Goal: Task Accomplishment & Management: Manage account settings

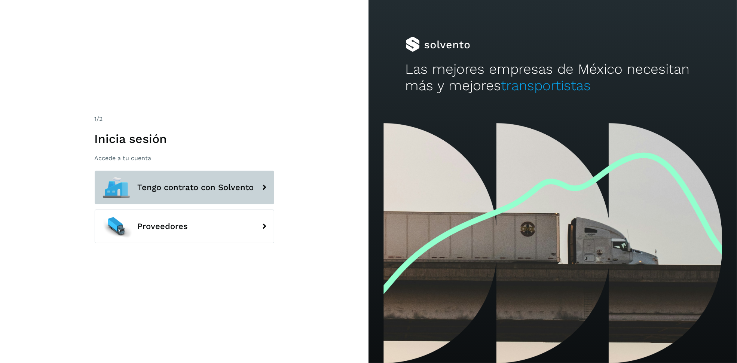
click at [217, 186] on span "Tengo contrato con Solvento" at bounding box center [196, 187] width 116 height 9
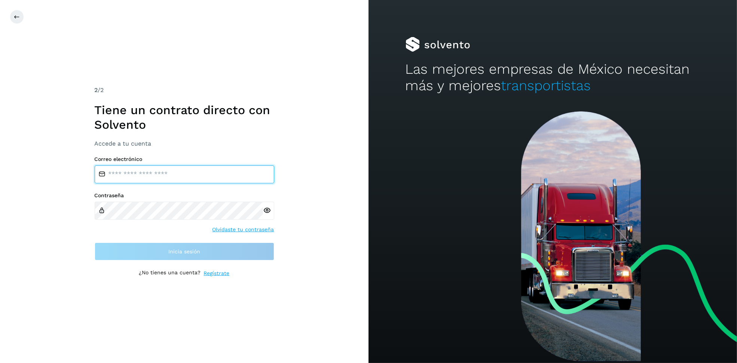
type input "**********"
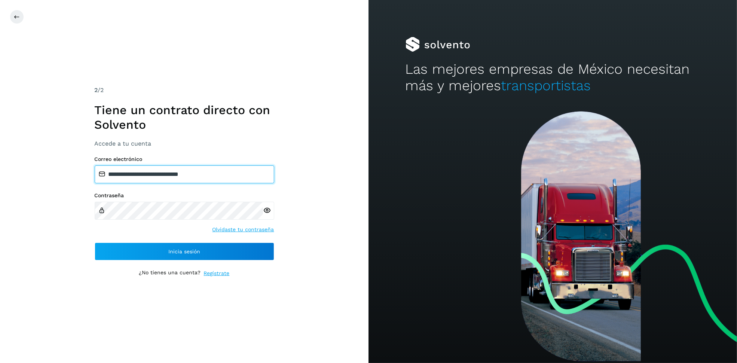
click at [193, 168] on input "**********" at bounding box center [185, 174] width 180 height 18
drag, startPoint x: 348, startPoint y: 172, endPoint x: 328, endPoint y: 181, distance: 21.1
click at [347, 172] on div "**********" at bounding box center [184, 181] width 369 height 363
click at [226, 263] on div "**********" at bounding box center [185, 182] width 180 height 192
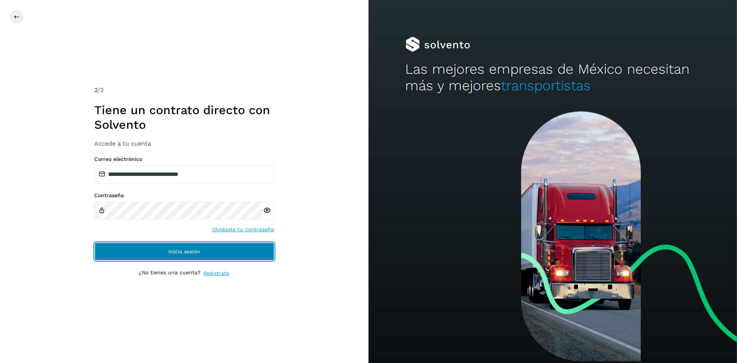
click at [227, 259] on button "Inicia sesión" at bounding box center [185, 251] width 180 height 18
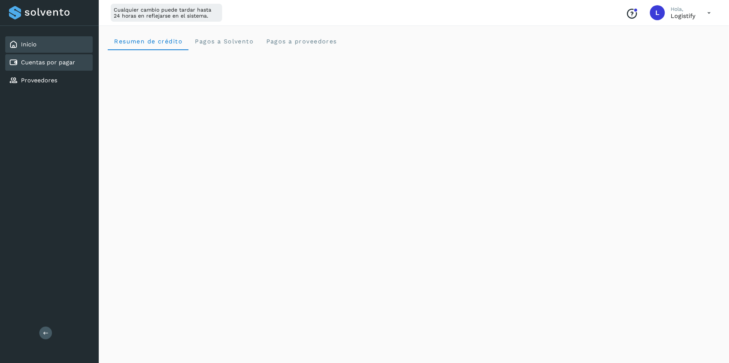
click at [49, 58] on div "Cuentas por pagar" at bounding box center [42, 62] width 66 height 9
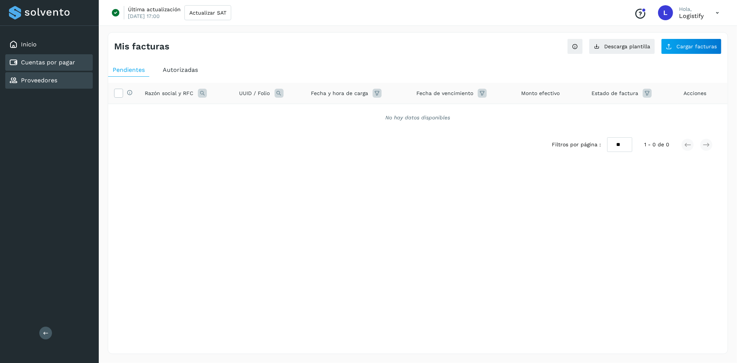
click at [41, 82] on div "Proveedores" at bounding box center [33, 80] width 48 height 9
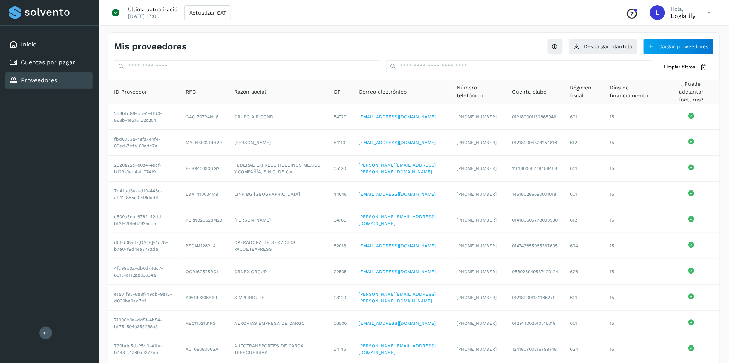
click at [519, 58] on div "Mis proveedores Descargar plantilla Cargar proveedores Limpiar filtros ID Prove…" at bounding box center [414, 210] width 612 height 357
click at [658, 47] on button "Cargar proveedores" at bounding box center [679, 47] width 70 height 16
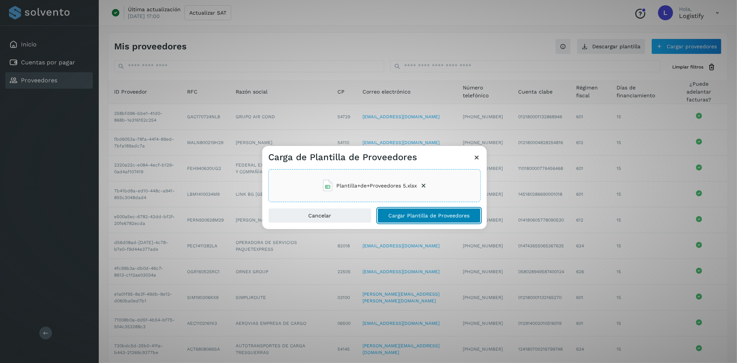
click at [426, 219] on button "Cargar Plantilla de Proveedores" at bounding box center [429, 215] width 103 height 15
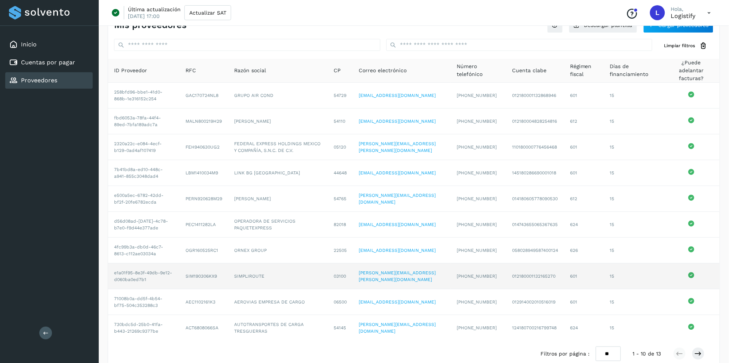
scroll to position [32, 0]
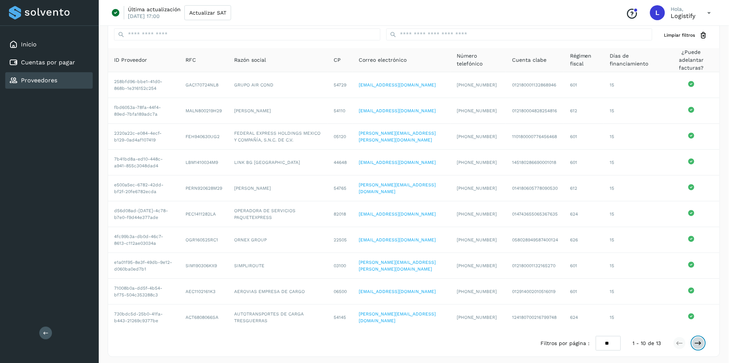
click at [697, 339] on icon at bounding box center [698, 342] width 7 height 7
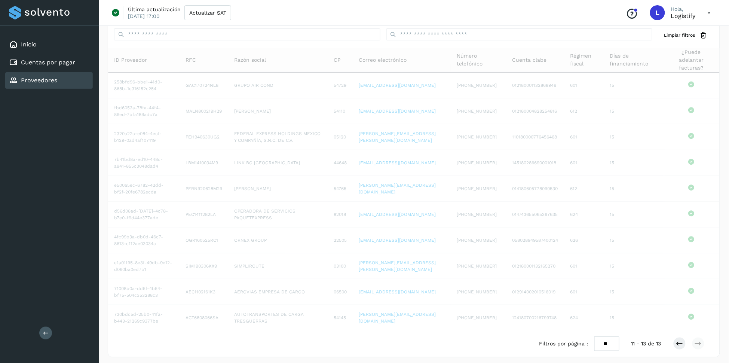
scroll to position [0, 0]
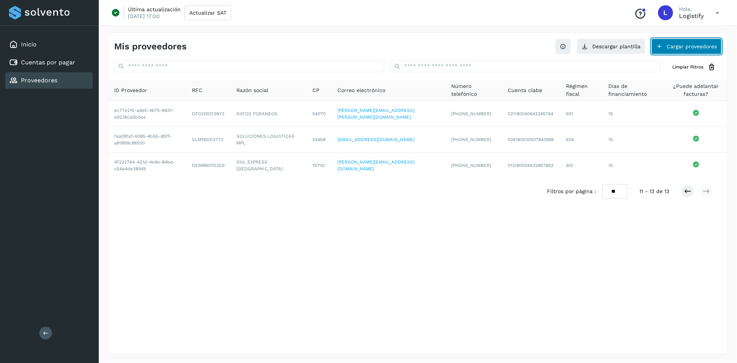
click at [682, 43] on button "Cargar proveedores" at bounding box center [686, 47] width 70 height 16
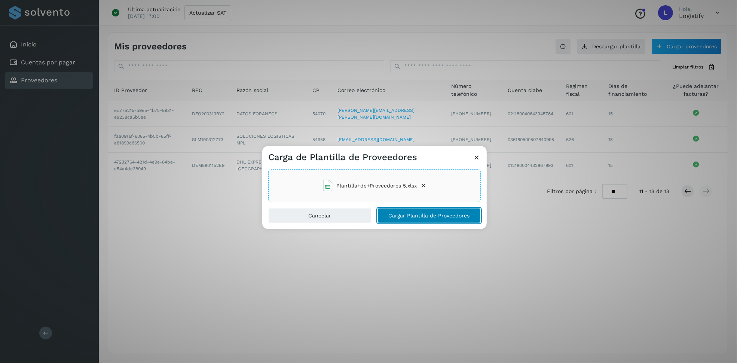
click at [414, 215] on span "Cargar Plantilla de Proveedores" at bounding box center [429, 215] width 81 height 5
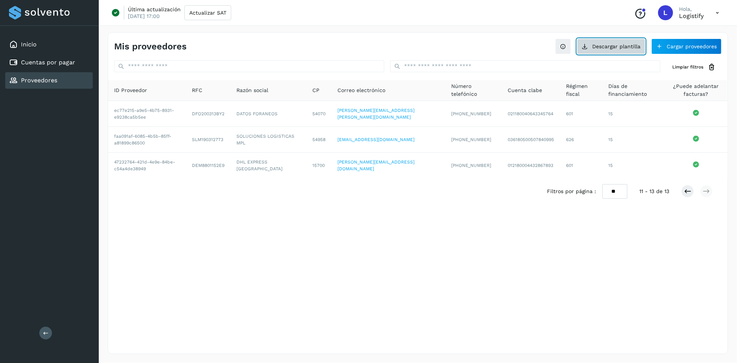
click at [593, 49] on button "Descargar plantilla" at bounding box center [611, 47] width 68 height 16
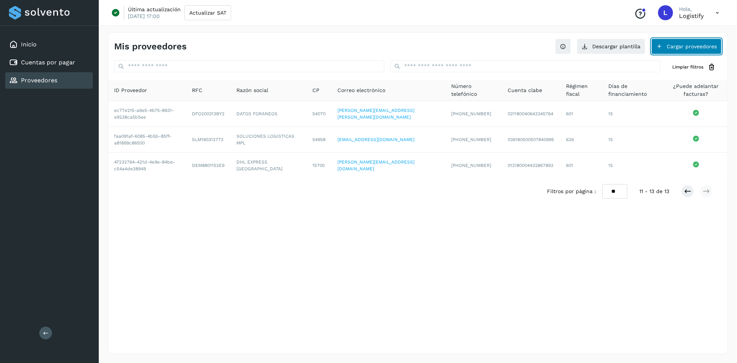
click at [687, 51] on button "Cargar proveedores" at bounding box center [686, 47] width 70 height 16
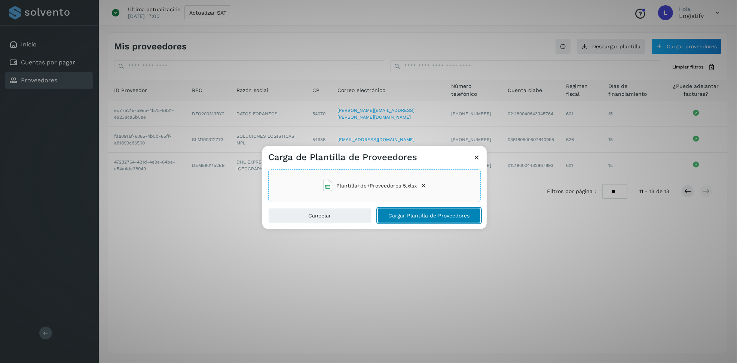
click at [390, 218] on span "Cargar Plantilla de Proveedores" at bounding box center [429, 215] width 81 height 5
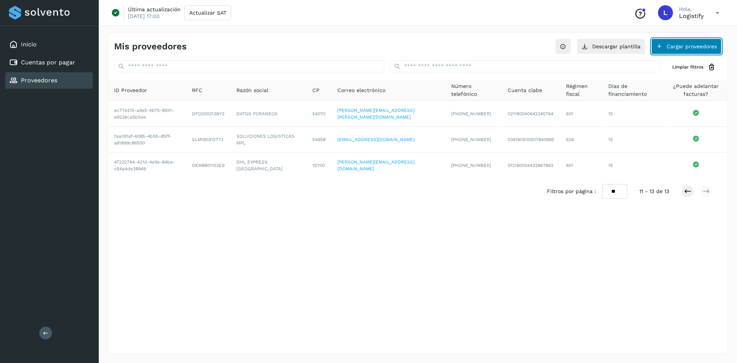
click at [675, 45] on button "Cargar proveedores" at bounding box center [686, 47] width 70 height 16
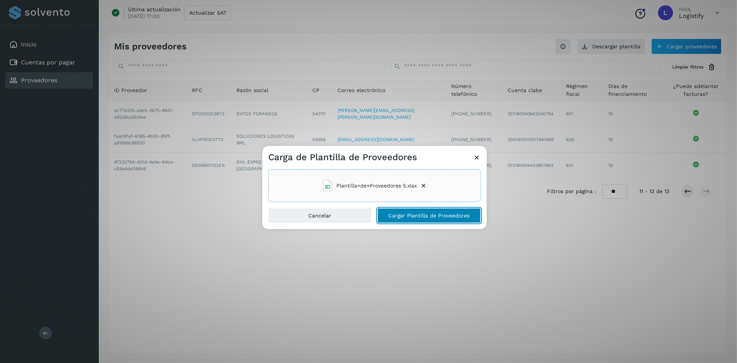
click at [431, 217] on span "Cargar Plantilla de Proveedores" at bounding box center [429, 215] width 81 height 5
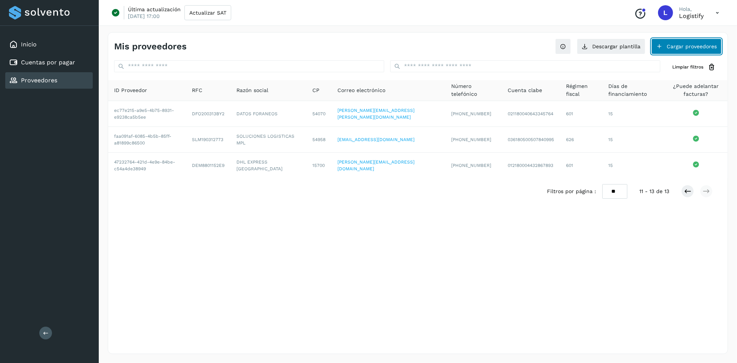
click at [676, 47] on button "Cargar proveedores" at bounding box center [686, 47] width 70 height 16
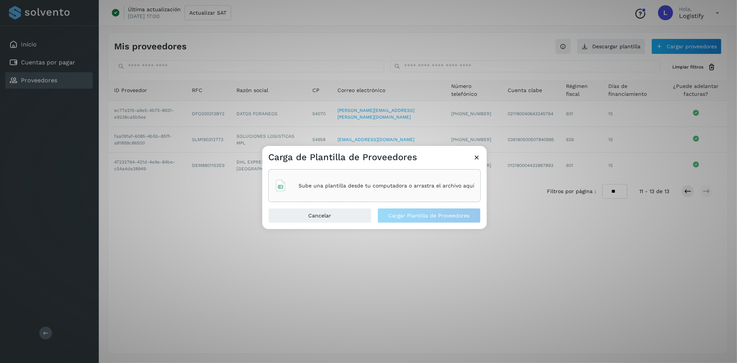
click at [551, 37] on div "Carga de Plantilla de Proveedores Sube una plantilla desde tu computadora o arr…" at bounding box center [368, 181] width 737 height 363
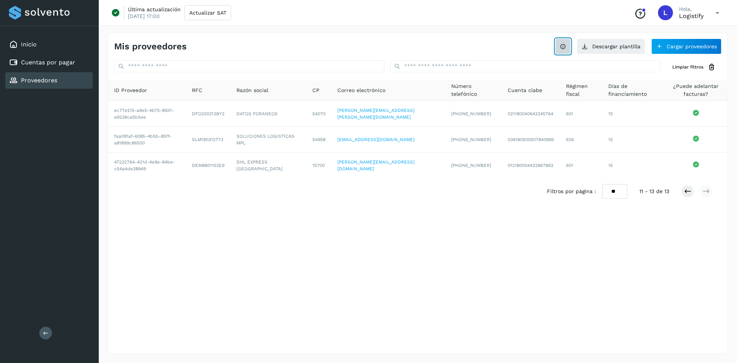
click at [568, 46] on button at bounding box center [563, 47] width 16 height 16
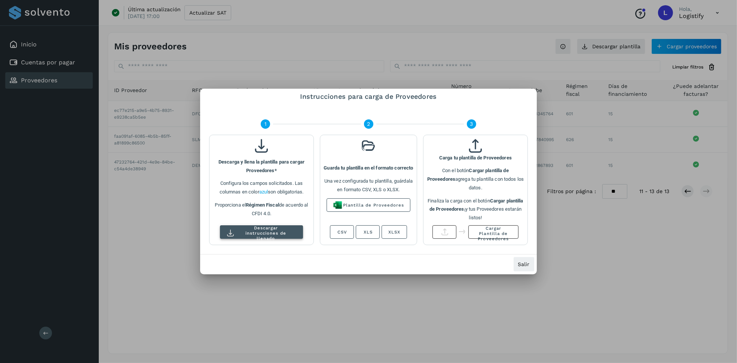
click at [240, 232] on span "Descargar instrucciones de llenado" at bounding box center [266, 233] width 56 height 16
click at [528, 264] on span "Salir" at bounding box center [524, 264] width 12 height 5
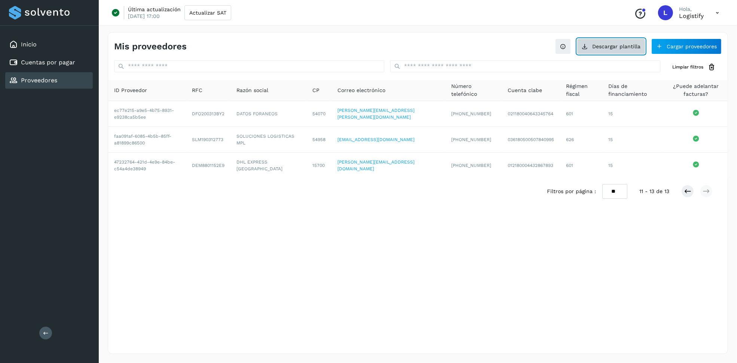
click at [600, 40] on button "Descargar plantilla" at bounding box center [611, 47] width 68 height 16
click at [566, 48] on icon at bounding box center [563, 46] width 6 height 6
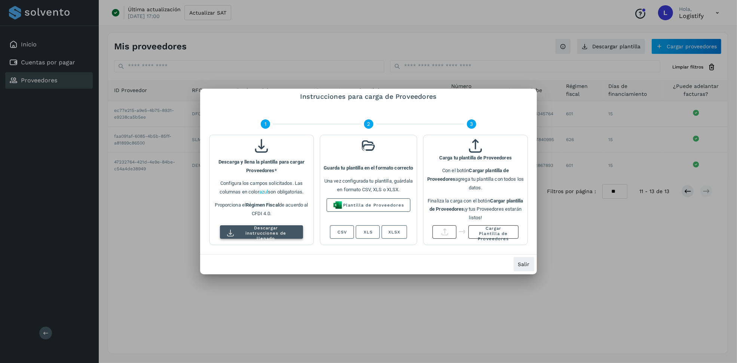
click at [266, 235] on span "Descargar instrucciones de llenado" at bounding box center [266, 233] width 56 height 16
click at [523, 262] on span "Salir" at bounding box center [524, 264] width 12 height 5
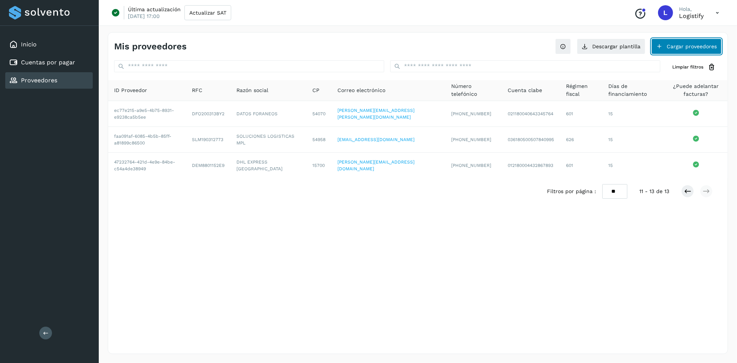
click at [678, 49] on button "Cargar proveedores" at bounding box center [686, 47] width 70 height 16
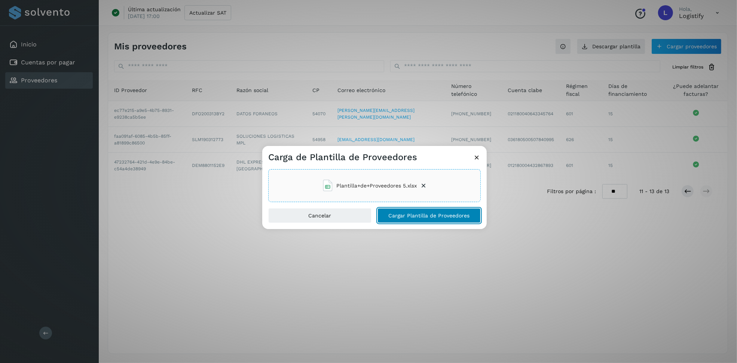
click at [422, 211] on button "Cargar Plantilla de Proveedores" at bounding box center [429, 215] width 103 height 15
click at [423, 184] on icon at bounding box center [423, 185] width 7 height 7
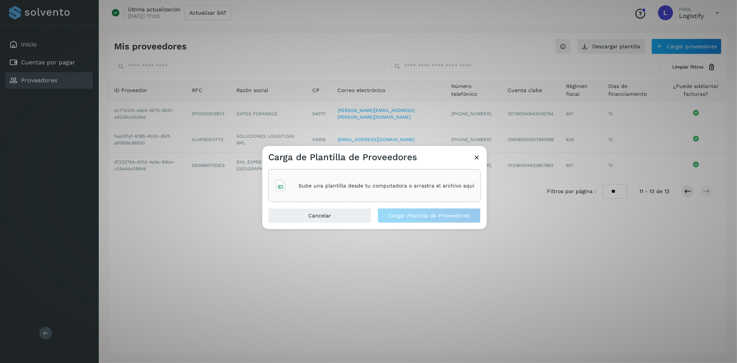
click at [414, 180] on div "Sube una plantilla desde tu computadora o arrastra el archivo aquí" at bounding box center [375, 185] width 200 height 20
click at [338, 215] on button "Cancelar" at bounding box center [319, 215] width 103 height 15
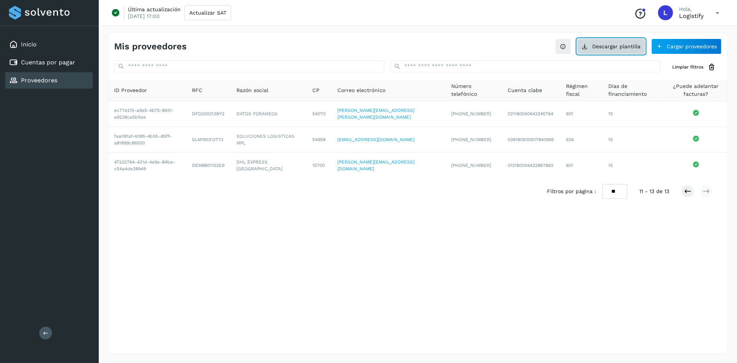
click at [612, 48] on button "Descargar plantilla" at bounding box center [611, 47] width 68 height 16
click at [688, 37] on div "Mis proveedores Descargar plantilla Cargar proveedores" at bounding box center [418, 44] width 620 height 22
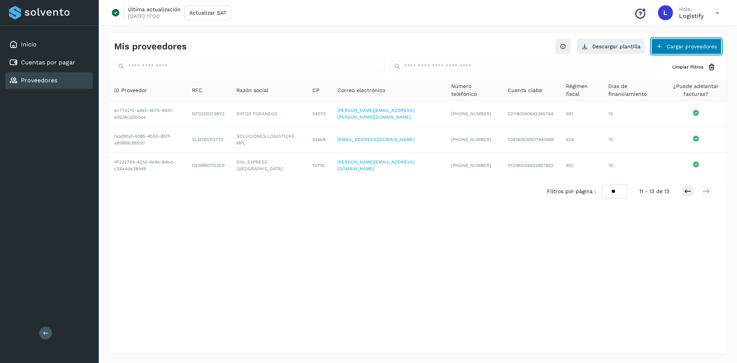
click at [687, 48] on button "Cargar proveedores" at bounding box center [686, 47] width 70 height 16
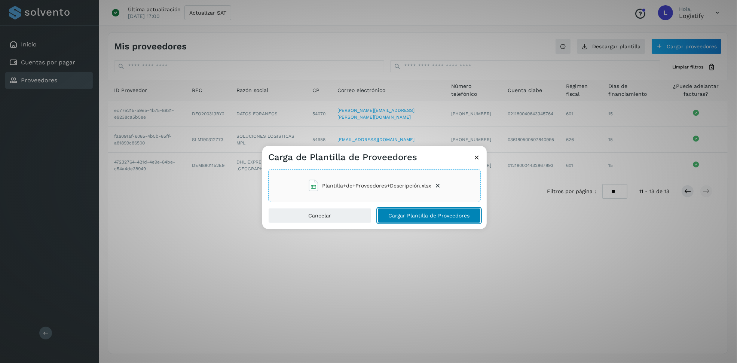
click at [427, 218] on button "Cargar Plantilla de Proveedores" at bounding box center [429, 215] width 103 height 15
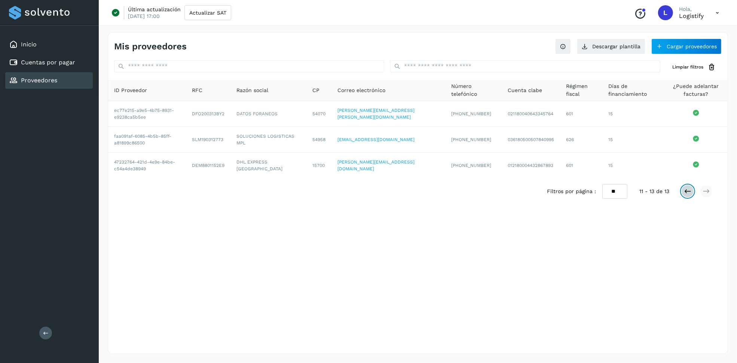
click at [686, 191] on icon at bounding box center [687, 190] width 7 height 7
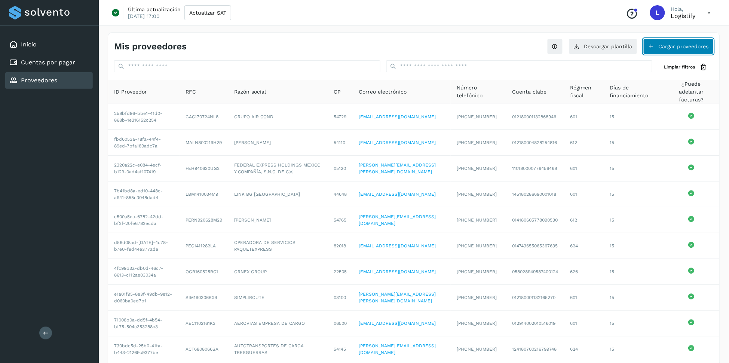
click at [678, 52] on button "Cargar proveedores" at bounding box center [679, 47] width 70 height 16
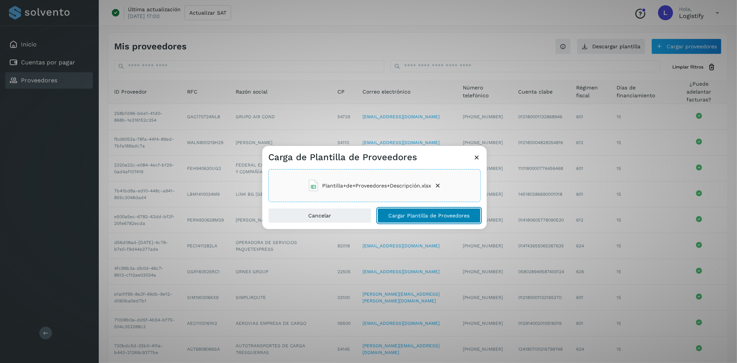
click at [428, 219] on button "Cargar Plantilla de Proveedores" at bounding box center [429, 215] width 103 height 15
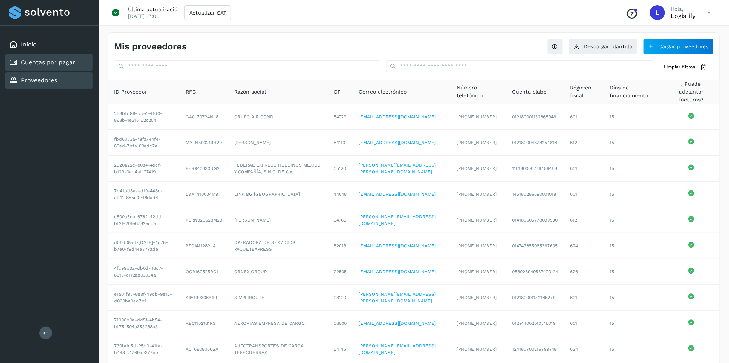
click at [42, 61] on link "Cuentas por pagar" at bounding box center [48, 62] width 54 height 7
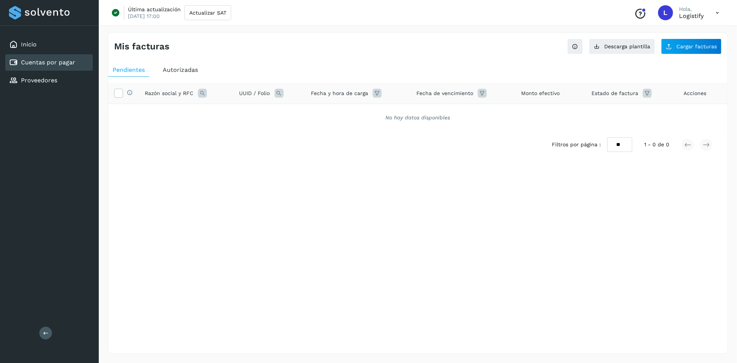
click at [171, 71] on span "Autorizadas" at bounding box center [180, 69] width 35 height 7
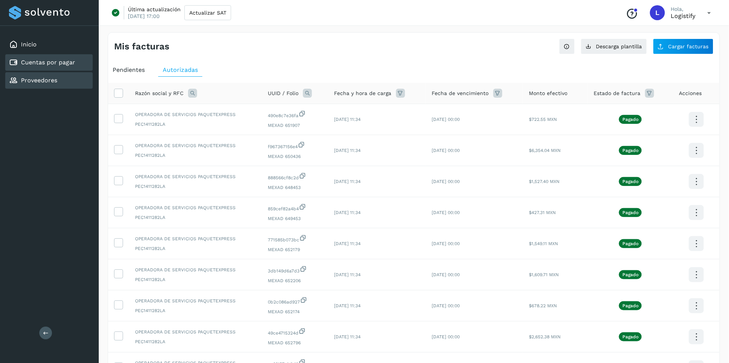
click at [48, 77] on link "Proveedores" at bounding box center [39, 80] width 36 height 7
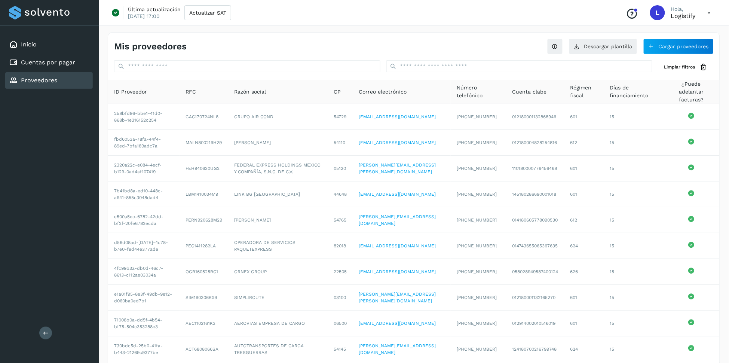
click at [683, 15] on p "Logistify" at bounding box center [683, 15] width 25 height 7
click at [654, 15] on div "L" at bounding box center [657, 12] width 15 height 15
click at [703, 15] on icon at bounding box center [709, 12] width 15 height 15
click at [569, 69] on div at bounding box center [364, 181] width 729 height 363
click at [662, 48] on button "Cargar proveedores" at bounding box center [679, 47] width 70 height 16
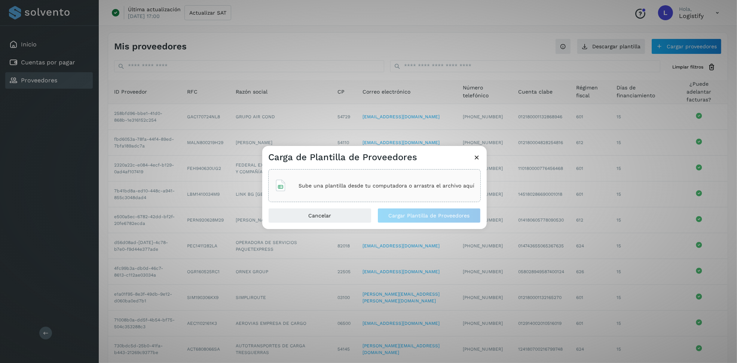
click at [364, 186] on p "Sube una plantilla desde tu computadora o arrastra el archivo aquí" at bounding box center [387, 186] width 176 height 6
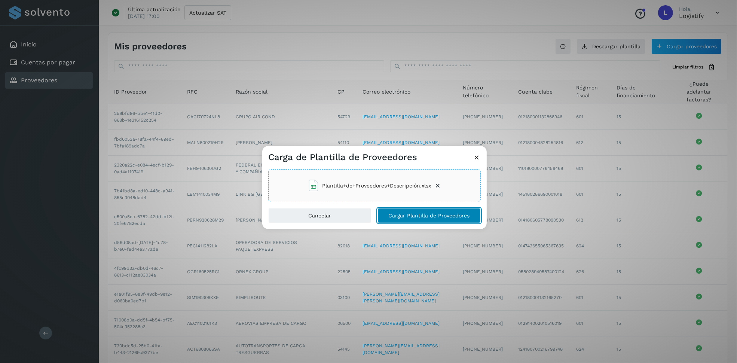
click at [389, 209] on button "Cargar Plantilla de Proveedores" at bounding box center [429, 215] width 103 height 15
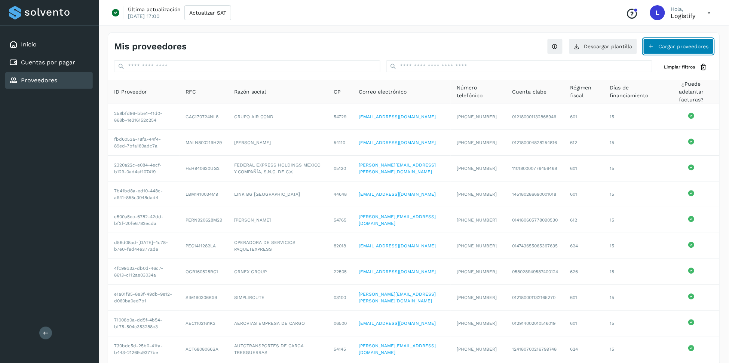
click at [664, 45] on button "Cargar proveedores" at bounding box center [679, 47] width 70 height 16
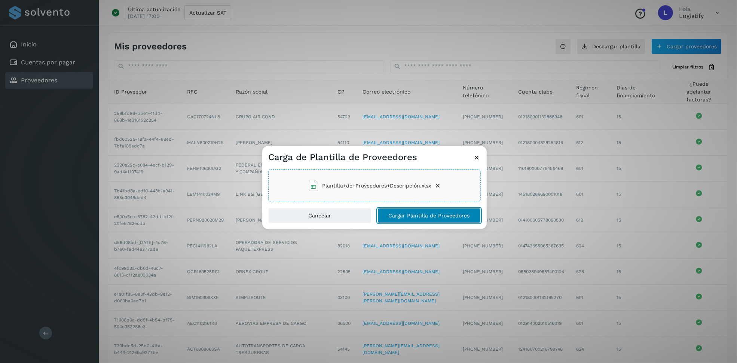
click at [420, 216] on span "Cargar Plantilla de Proveedores" at bounding box center [429, 215] width 81 height 5
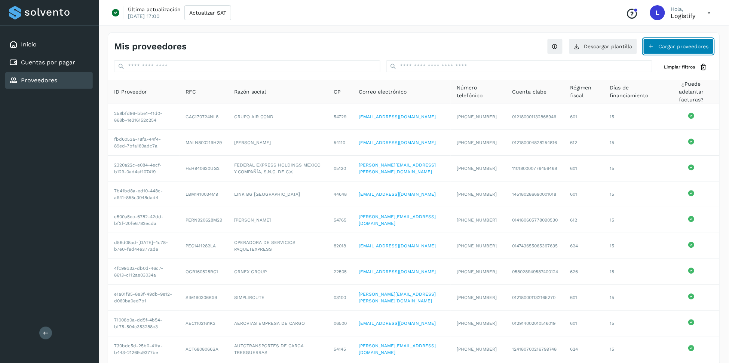
click at [675, 48] on button "Cargar proveedores" at bounding box center [679, 47] width 70 height 16
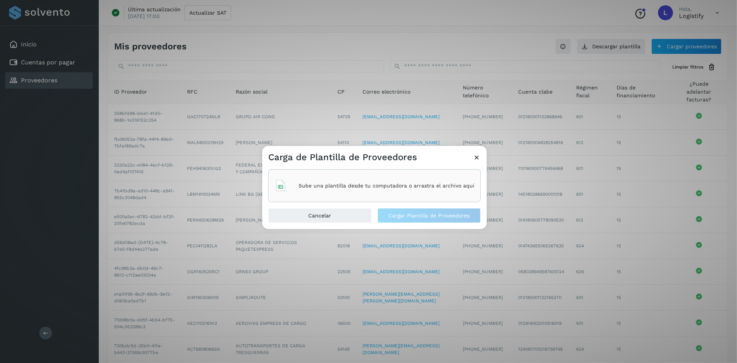
click at [398, 184] on p "Sube una plantilla desde tu computadora o arrastra el archivo aquí" at bounding box center [387, 186] width 176 height 6
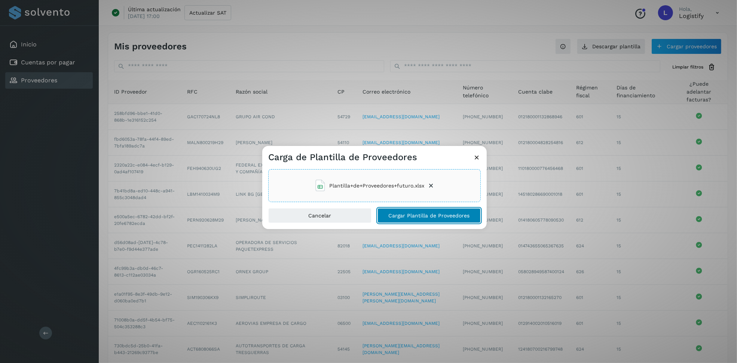
click at [421, 215] on span "Cargar Plantilla de Proveedores" at bounding box center [429, 215] width 81 height 5
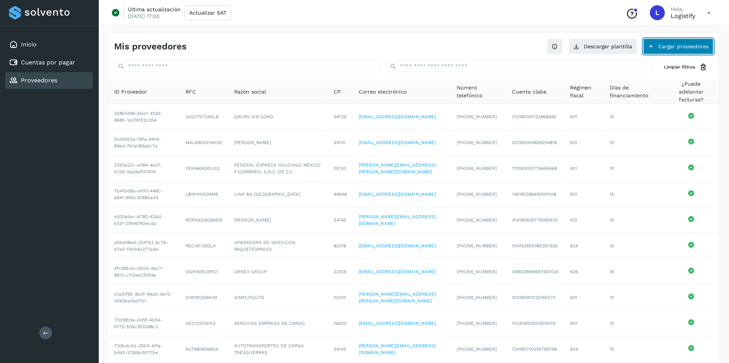
click at [682, 49] on button "Cargar proveedores" at bounding box center [679, 47] width 70 height 16
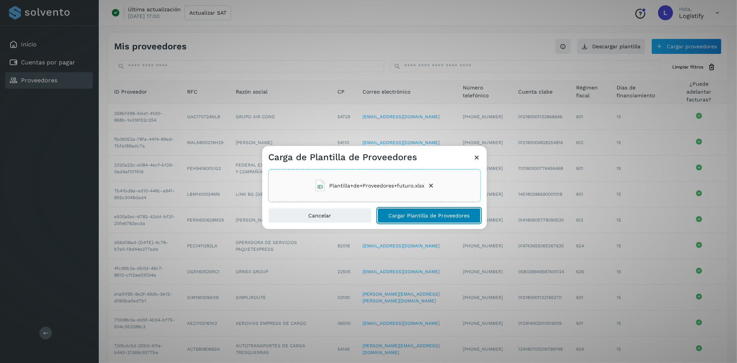
click at [412, 213] on span "Cargar Plantilla de Proveedores" at bounding box center [429, 215] width 81 height 5
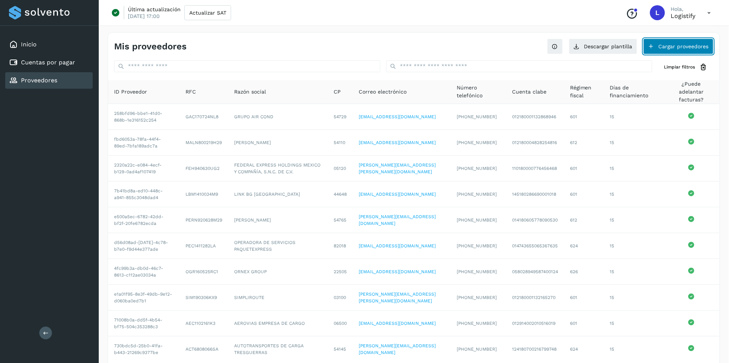
click at [670, 45] on button "Cargar proveedores" at bounding box center [679, 47] width 70 height 16
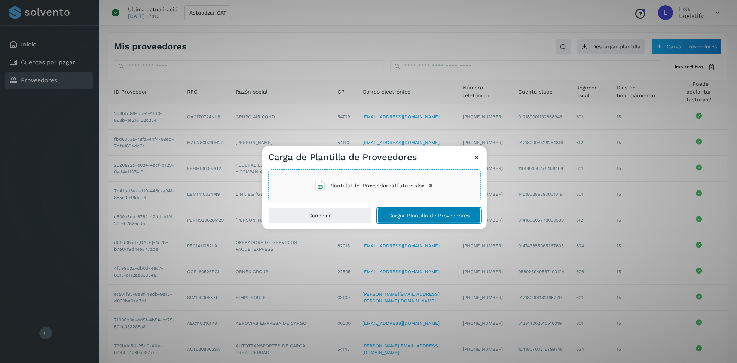
click at [421, 214] on span "Cargar Plantilla de Proveedores" at bounding box center [429, 215] width 81 height 5
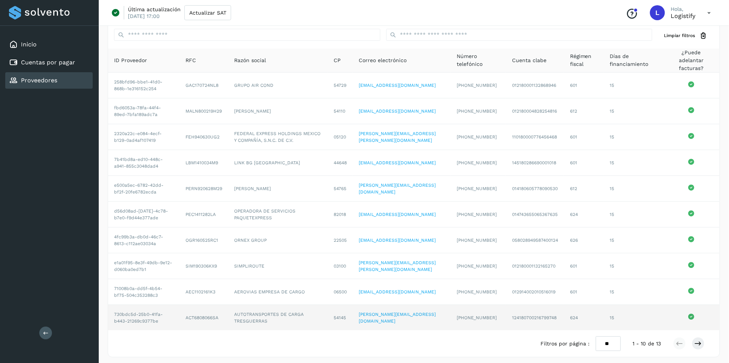
scroll to position [32, 0]
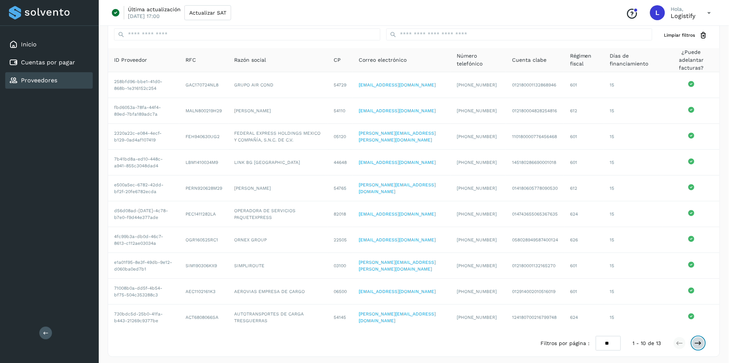
click at [699, 341] on icon at bounding box center [698, 342] width 7 height 7
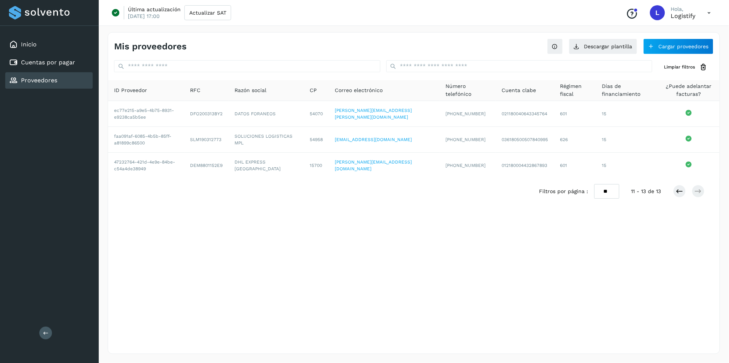
scroll to position [0, 0]
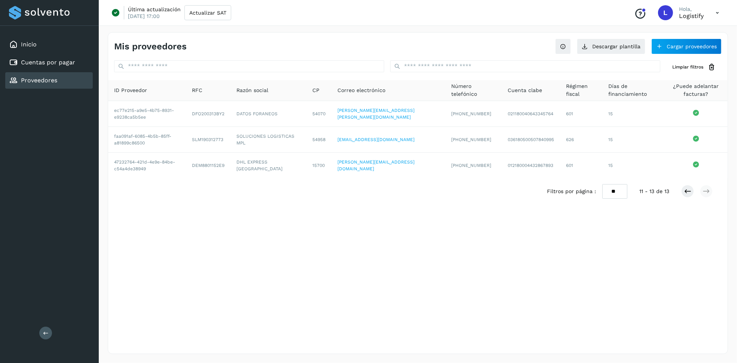
click at [435, 263] on div "Mis proveedores Descargar plantilla Cargar proveedores Limpiar filtros ID Prove…" at bounding box center [418, 193] width 620 height 322
click at [58, 64] on link "Cuentas por pagar" at bounding box center [48, 62] width 54 height 7
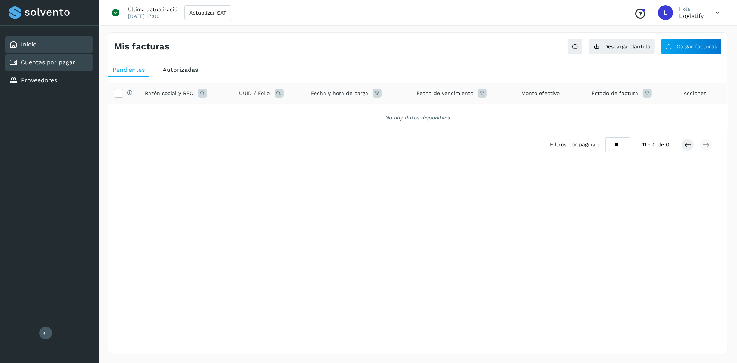
click at [34, 46] on link "Inicio" at bounding box center [29, 44] width 16 height 7
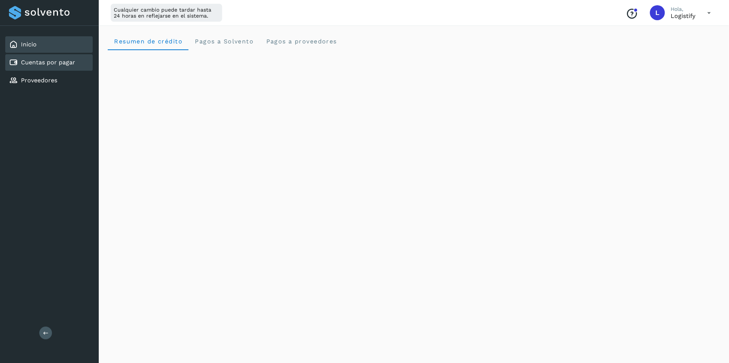
click at [50, 65] on div "Cuentas por pagar" at bounding box center [42, 62] width 66 height 9
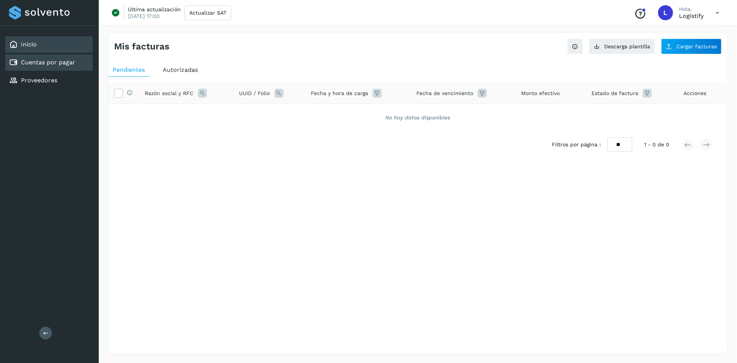
click at [36, 44] on link "Inicio" at bounding box center [29, 44] width 16 height 7
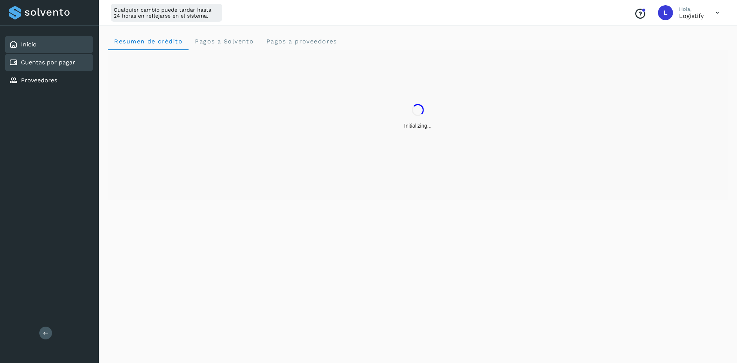
click at [66, 63] on link "Cuentas por pagar" at bounding box center [48, 62] width 54 height 7
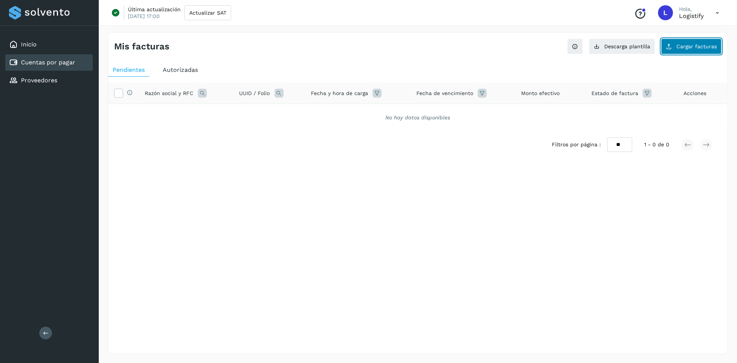
click at [695, 49] on button "Cargar facturas" at bounding box center [691, 47] width 61 height 16
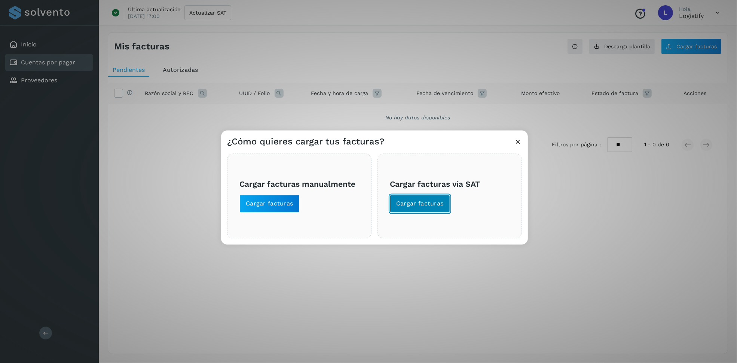
click at [422, 207] on span "Cargar facturas" at bounding box center [420, 204] width 48 height 8
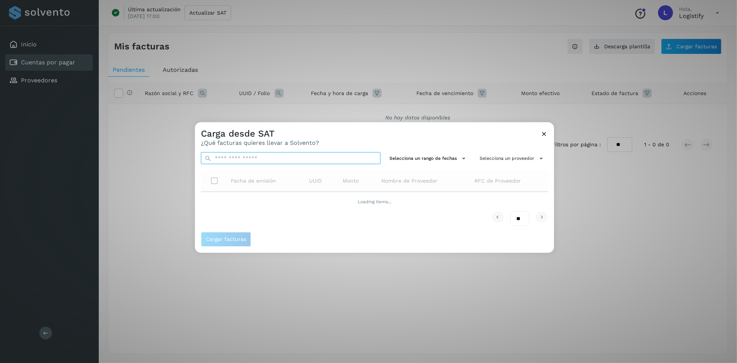
click at [346, 158] on input "text" at bounding box center [291, 158] width 180 height 12
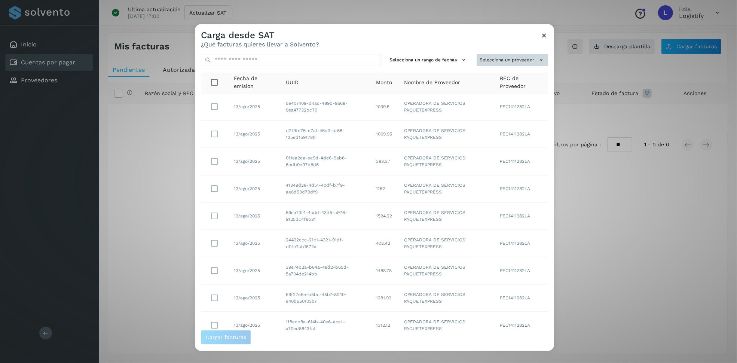
click at [477, 57] on button "Selecciona un proveedor" at bounding box center [512, 60] width 71 height 12
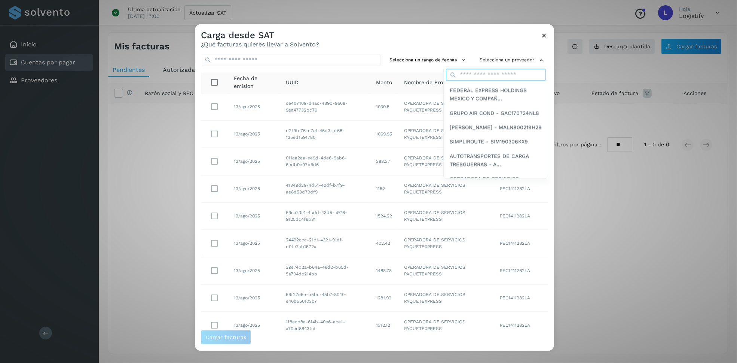
click at [462, 76] on input "text" at bounding box center [496, 75] width 100 height 12
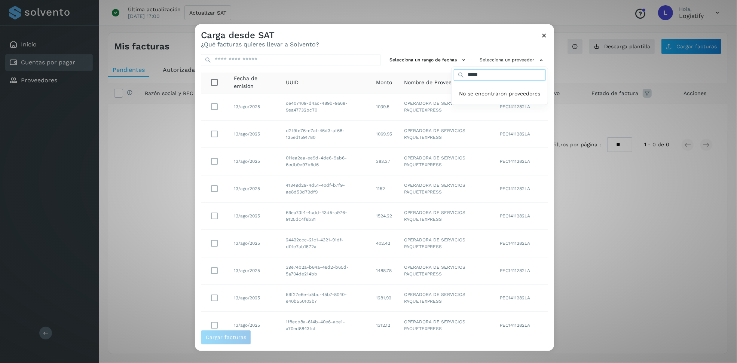
type input "*****"
click at [537, 29] on div at bounding box center [563, 205] width 737 height 363
click at [544, 39] on icon at bounding box center [544, 36] width 8 height 8
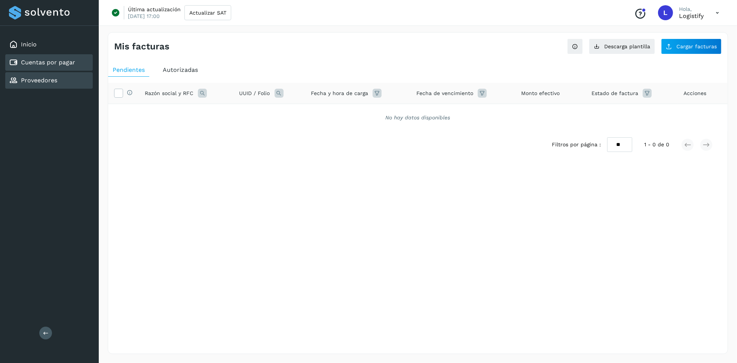
click at [45, 81] on link "Proveedores" at bounding box center [39, 80] width 36 height 7
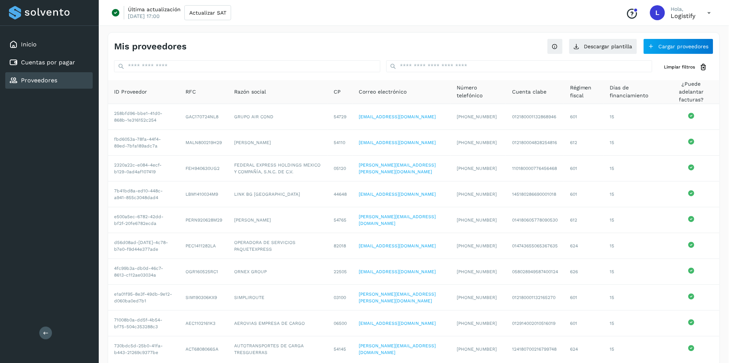
click at [382, 45] on div "Mis proveedores" at bounding box center [264, 46] width 300 height 11
click at [505, 48] on div "Mis proveedores Descargar plantilla Cargar proveedores" at bounding box center [414, 44] width 612 height 22
click at [71, 63] on link "Cuentas por pagar" at bounding box center [48, 62] width 54 height 7
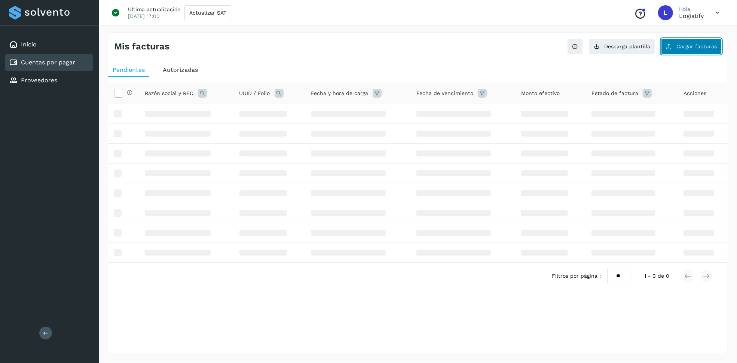
click at [672, 49] on icon at bounding box center [669, 46] width 6 height 6
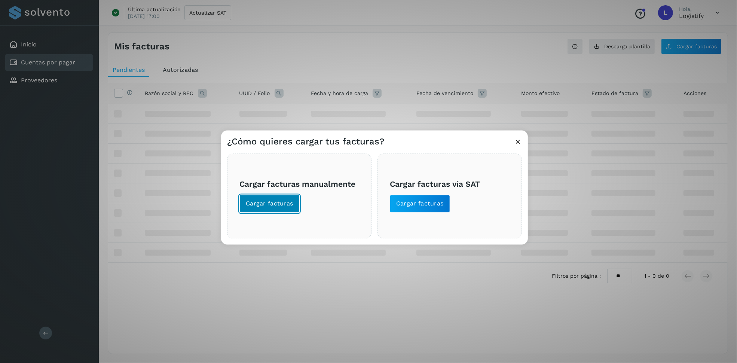
click at [284, 204] on span "Cargar facturas" at bounding box center [270, 204] width 48 height 8
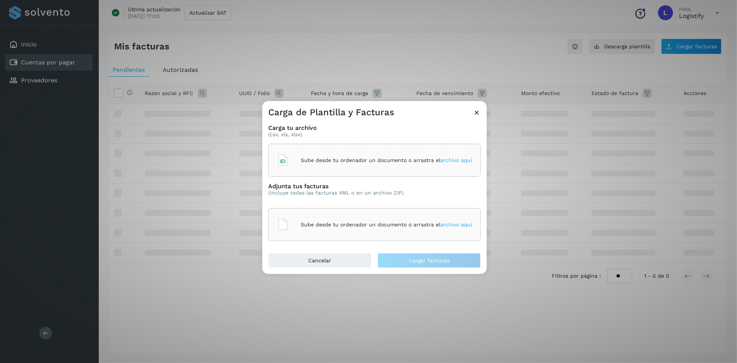
click at [477, 114] on icon at bounding box center [477, 112] width 8 height 8
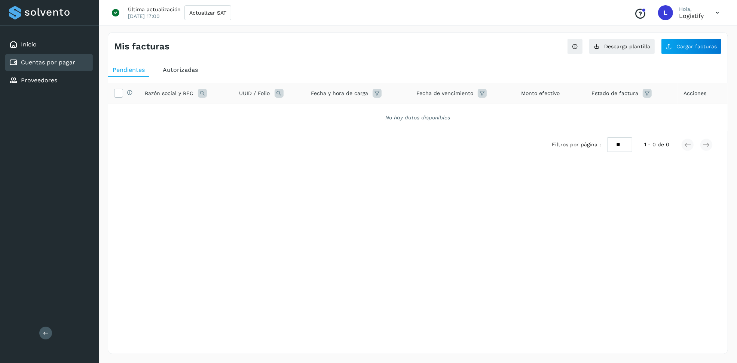
click at [440, 249] on div "Mis facturas Ver instrucciones para cargar Facturas Descarga plantilla Cargar f…" at bounding box center [418, 193] width 620 height 322
click at [698, 47] on span "Cargar facturas" at bounding box center [696, 46] width 40 height 5
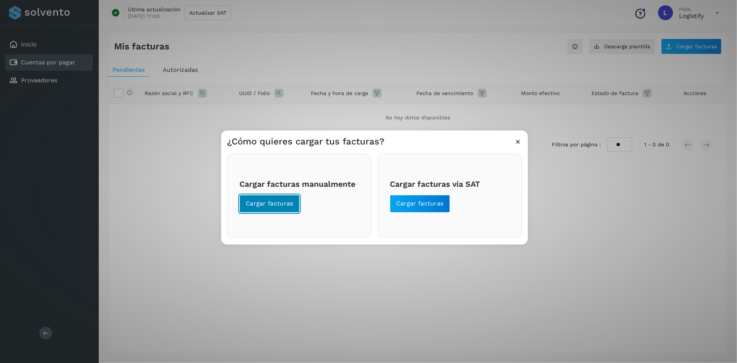
click at [274, 207] on span "Cargar facturas" at bounding box center [270, 204] width 48 height 8
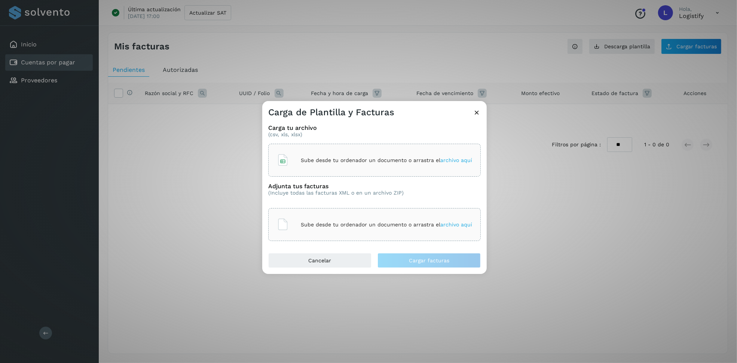
click at [453, 162] on span "archivo aquí" at bounding box center [456, 160] width 32 height 6
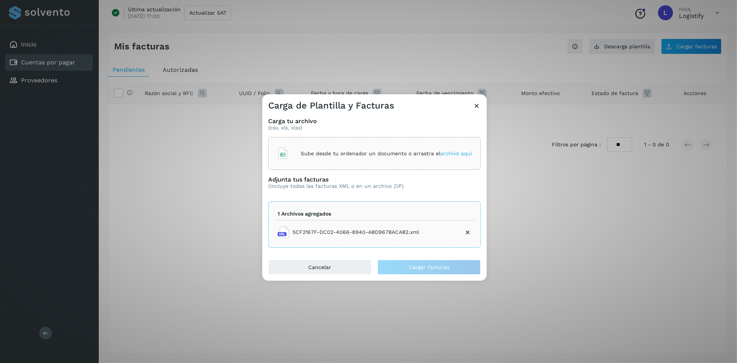
click at [474, 104] on icon at bounding box center [477, 106] width 8 height 8
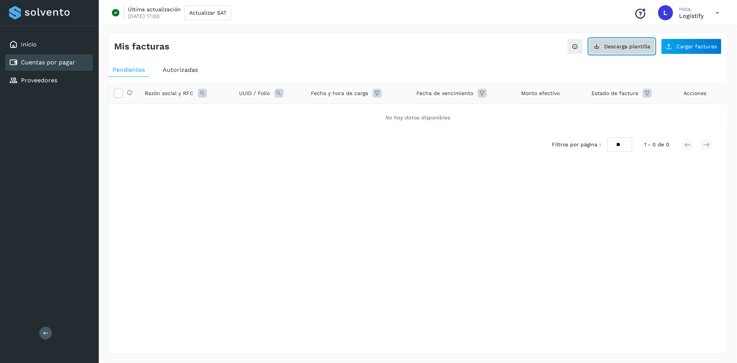
click at [624, 51] on button "Descarga plantilla" at bounding box center [622, 47] width 66 height 16
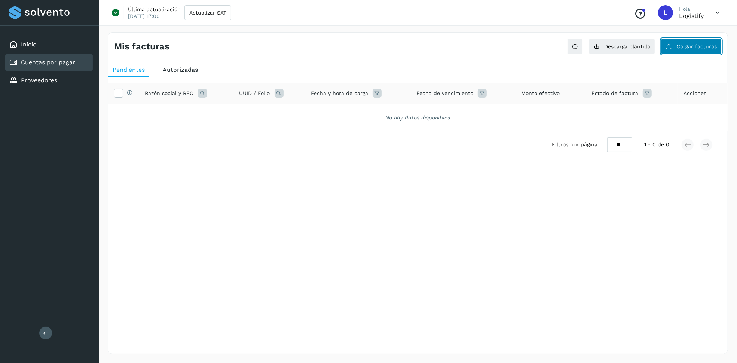
click at [696, 49] on button "Cargar facturas" at bounding box center [691, 47] width 61 height 16
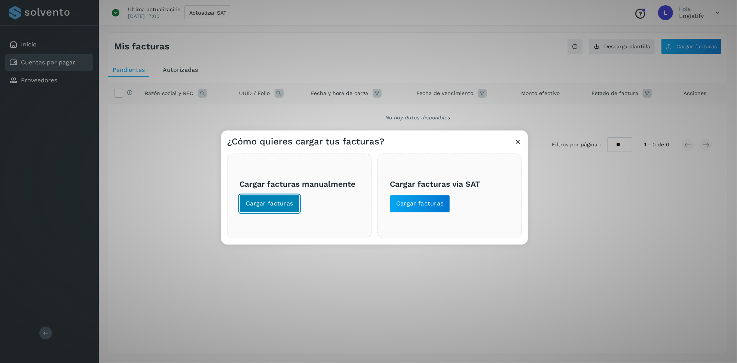
click at [284, 203] on span "Cargar facturas" at bounding box center [270, 204] width 48 height 8
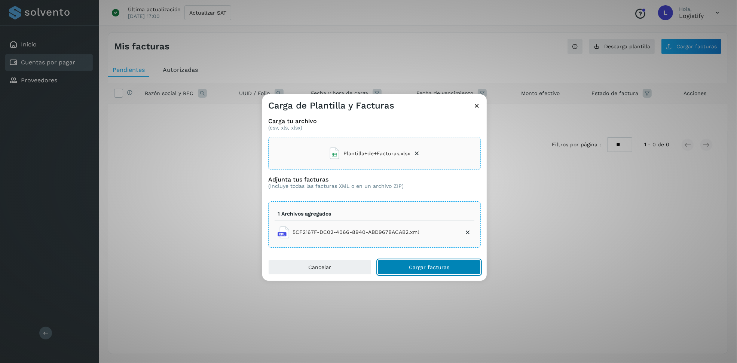
click at [430, 270] on button "Cargar facturas" at bounding box center [429, 267] width 103 height 15
click at [423, 271] on button "Cargar facturas" at bounding box center [429, 267] width 103 height 15
click at [427, 265] on span "Cargar facturas" at bounding box center [429, 267] width 40 height 5
click at [541, 166] on div "Carga de Plantilla y Facturas Carga tu archivo (csv, xls, xlsx) Plantilla+de+Fa…" at bounding box center [368, 181] width 737 height 363
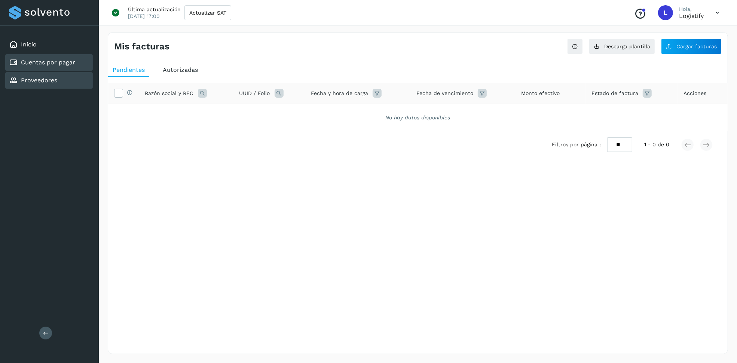
click at [35, 79] on link "Proveedores" at bounding box center [39, 80] width 36 height 7
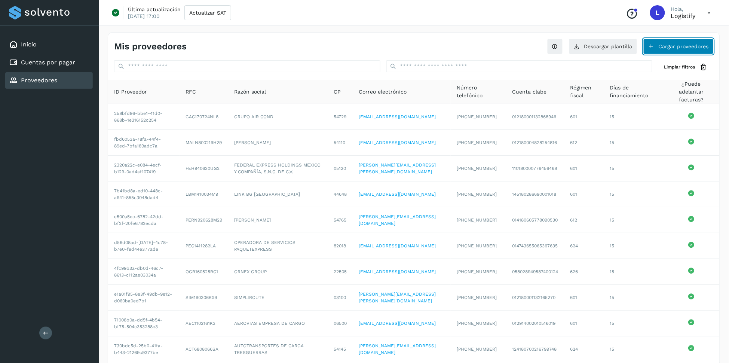
click at [662, 48] on button "Cargar proveedores" at bounding box center [679, 47] width 70 height 16
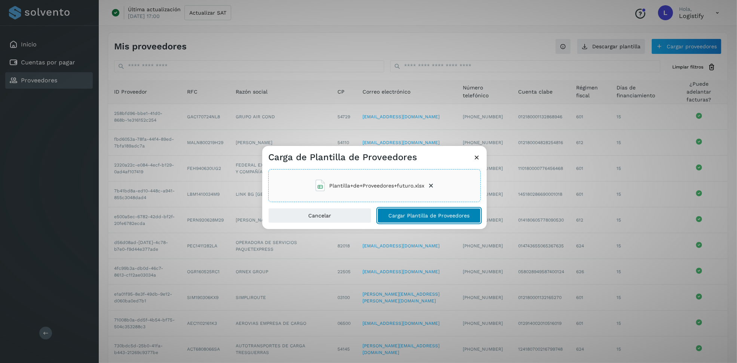
click at [427, 213] on span "Cargar Plantilla de Proveedores" at bounding box center [429, 215] width 81 height 5
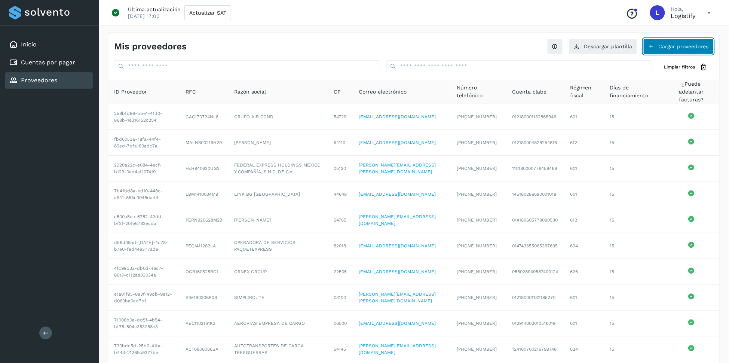
click at [664, 45] on button "Cargar proveedores" at bounding box center [679, 47] width 70 height 16
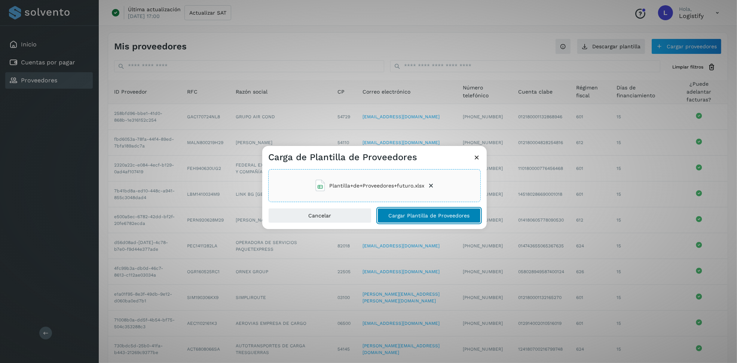
click at [428, 209] on button "Cargar Plantilla de Proveedores" at bounding box center [429, 215] width 103 height 15
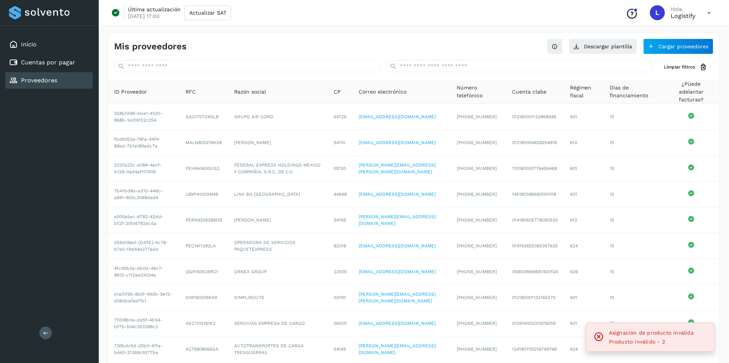
click at [399, 36] on div "Mis proveedores Descargar plantilla Cargar proveedores" at bounding box center [414, 44] width 612 height 22
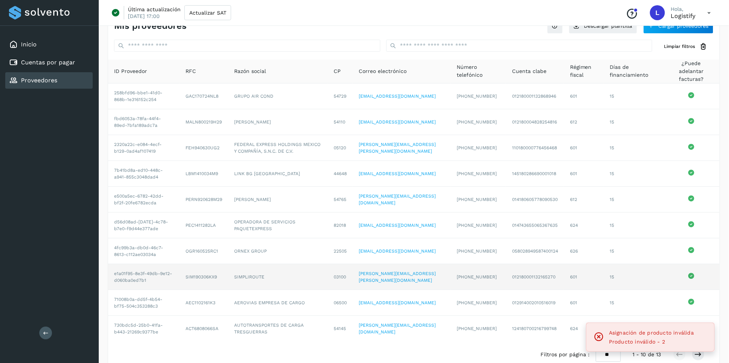
scroll to position [32, 0]
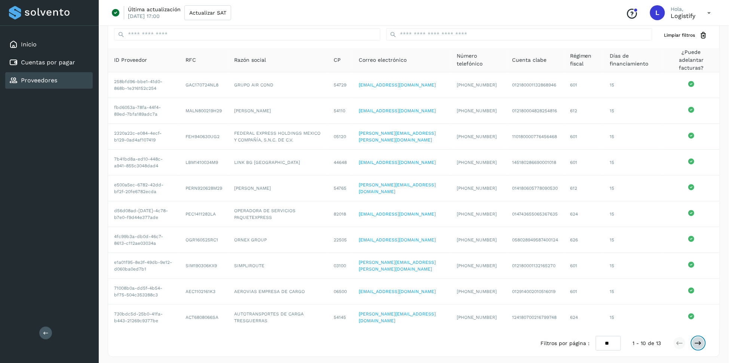
click at [699, 342] on icon at bounding box center [698, 342] width 7 height 7
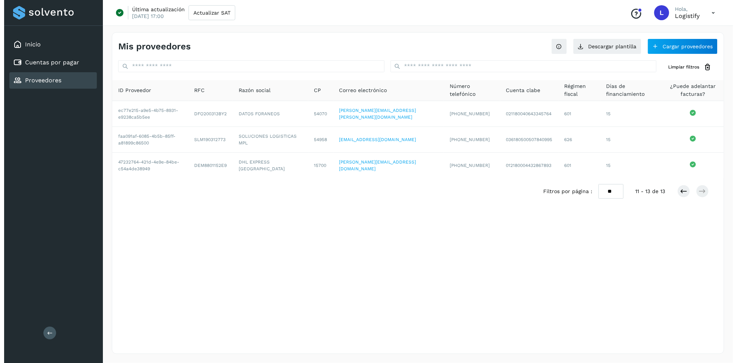
scroll to position [0, 0]
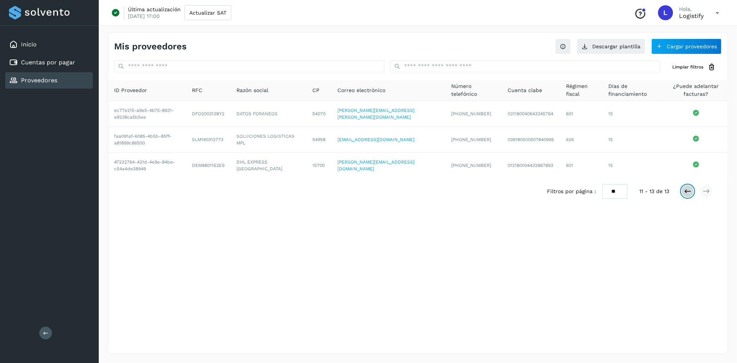
click at [681, 193] on button at bounding box center [687, 191] width 13 height 13
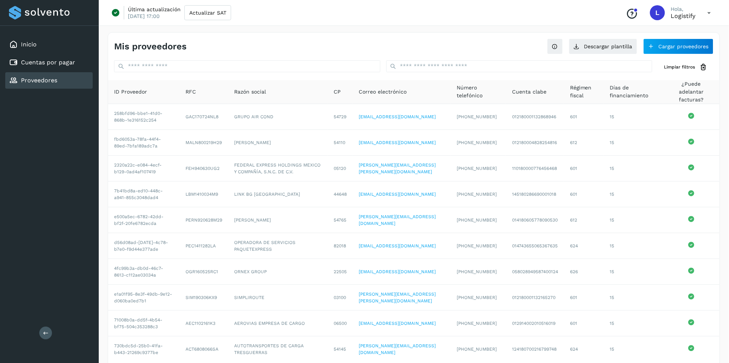
click at [10, 204] on div "Inicio Cuentas por pagar Proveedores Salir" at bounding box center [49, 181] width 99 height 363
click at [32, 51] on div "Inicio" at bounding box center [49, 44] width 88 height 16
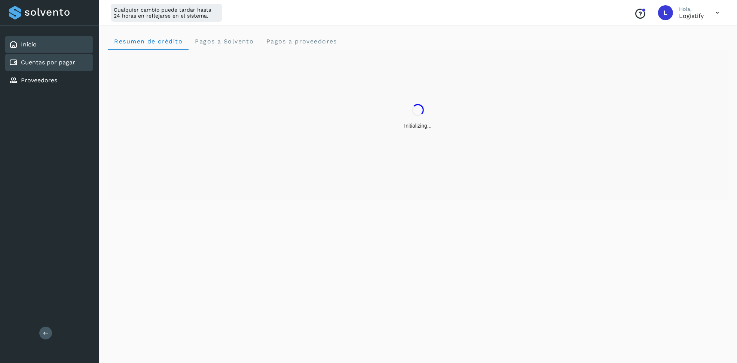
click at [34, 60] on link "Cuentas por pagar" at bounding box center [48, 62] width 54 height 7
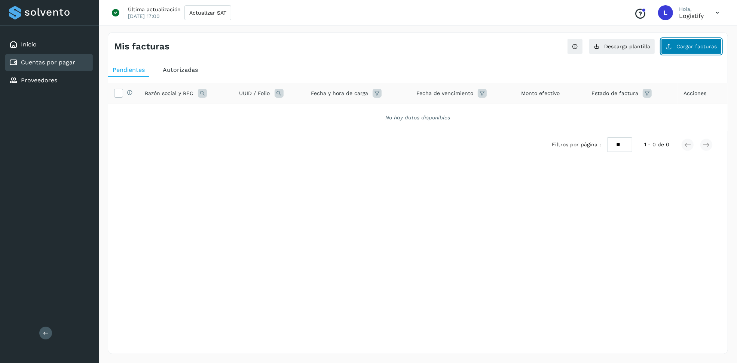
click at [691, 54] on button "Cargar facturas" at bounding box center [691, 47] width 61 height 16
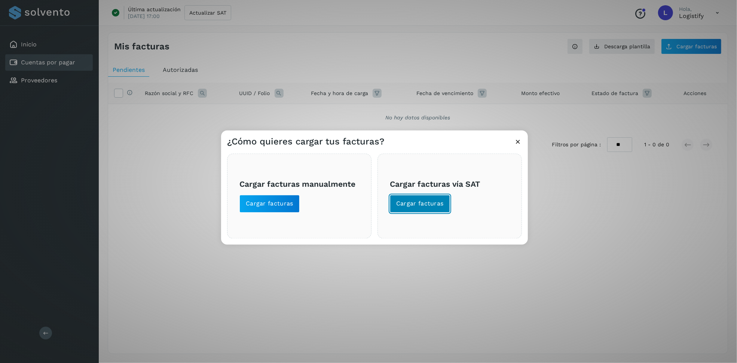
click at [434, 204] on span "Cargar facturas" at bounding box center [420, 204] width 48 height 8
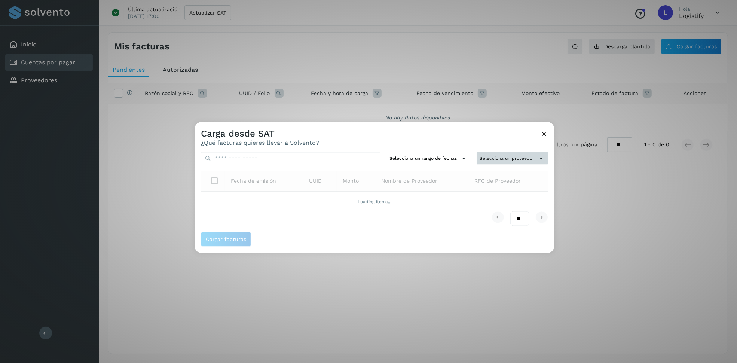
click at [516, 157] on div "Selecciona un rango de fechas Selecciona un proveedor Fecha de emisión UUID Mon…" at bounding box center [374, 189] width 359 height 86
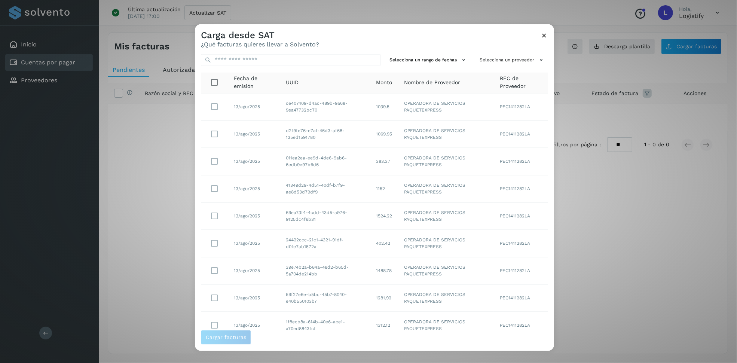
drag, startPoint x: 545, startPoint y: 34, endPoint x: 541, endPoint y: 39, distance: 7.4
click at [545, 33] on icon at bounding box center [544, 36] width 8 height 8
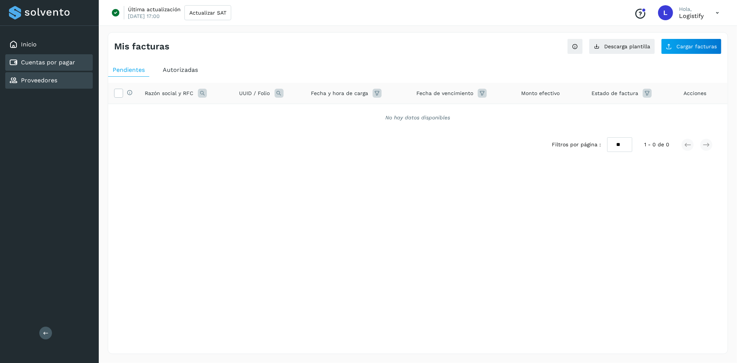
click at [35, 80] on link "Proveedores" at bounding box center [39, 80] width 36 height 7
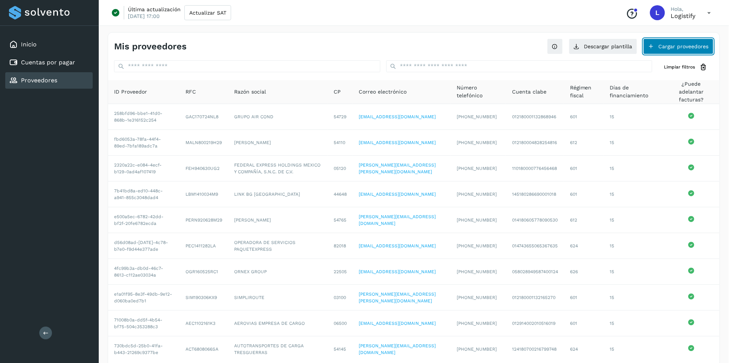
click at [676, 47] on button "Cargar proveedores" at bounding box center [679, 47] width 70 height 16
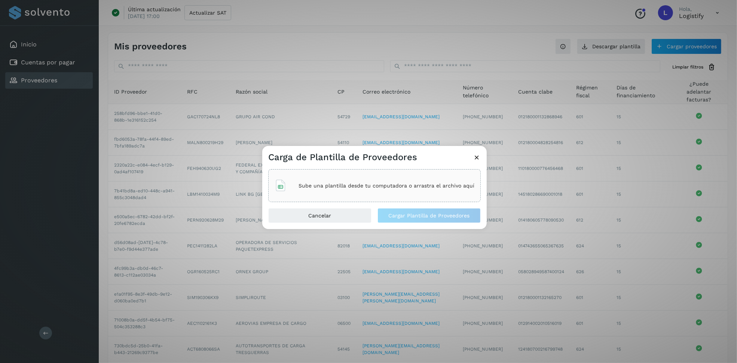
click at [410, 194] on div "Sube una plantilla desde tu computadora o arrastra el archivo aquí" at bounding box center [375, 185] width 200 height 20
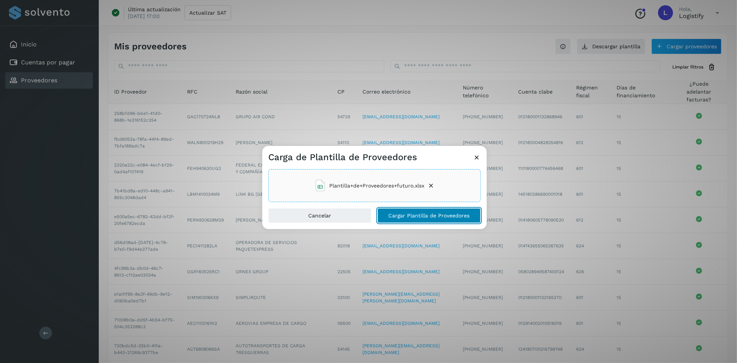
click at [415, 214] on span "Cargar Plantilla de Proveedores" at bounding box center [429, 215] width 81 height 5
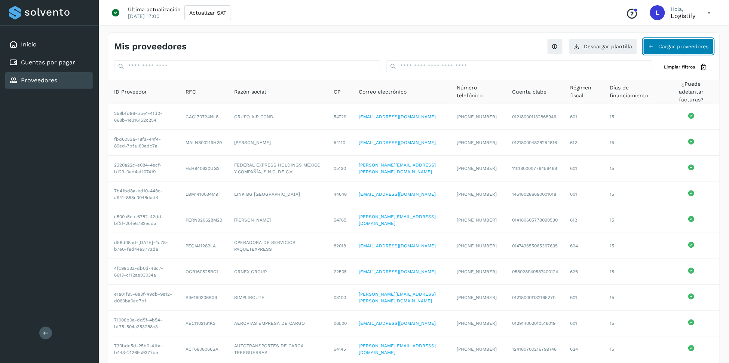
click at [697, 43] on button "Cargar proveedores" at bounding box center [679, 47] width 70 height 16
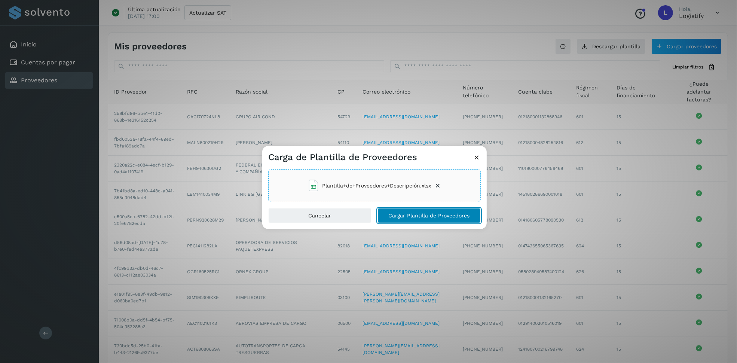
click at [418, 214] on span "Cargar Plantilla de Proveedores" at bounding box center [429, 215] width 81 height 5
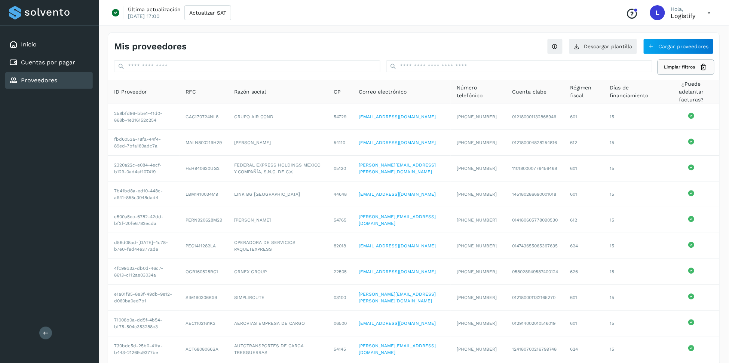
click at [679, 71] on button "Limpiar filtros" at bounding box center [685, 67] width 55 height 14
click at [693, 43] on button "Cargar proveedores" at bounding box center [679, 47] width 70 height 16
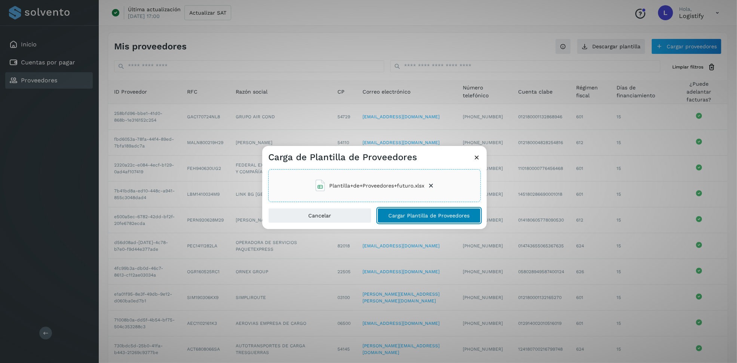
click at [424, 218] on span "Cargar Plantilla de Proveedores" at bounding box center [429, 215] width 81 height 5
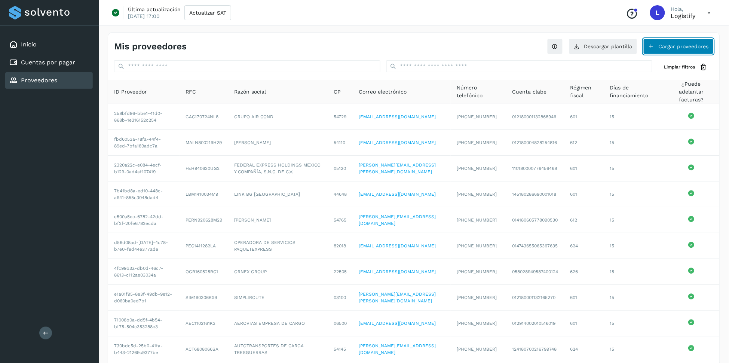
click at [689, 43] on button "Cargar proveedores" at bounding box center [679, 47] width 70 height 16
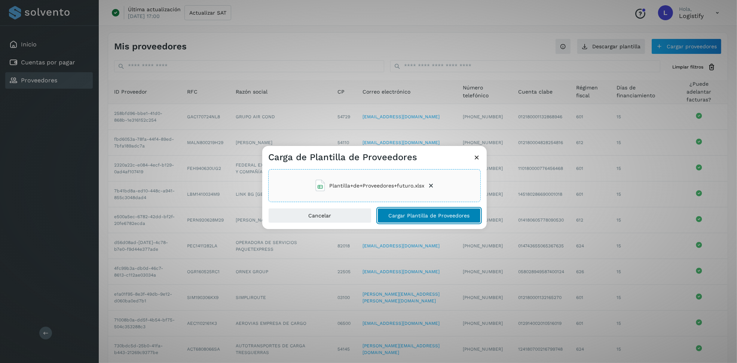
click at [412, 215] on span "Cargar Plantilla de Proveedores" at bounding box center [429, 215] width 81 height 5
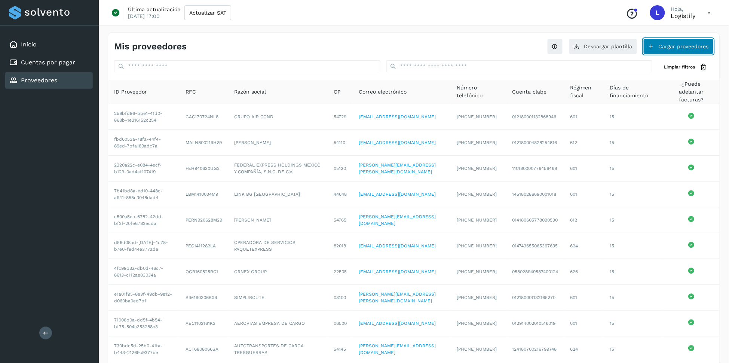
click at [675, 46] on button "Cargar proveedores" at bounding box center [679, 47] width 70 height 16
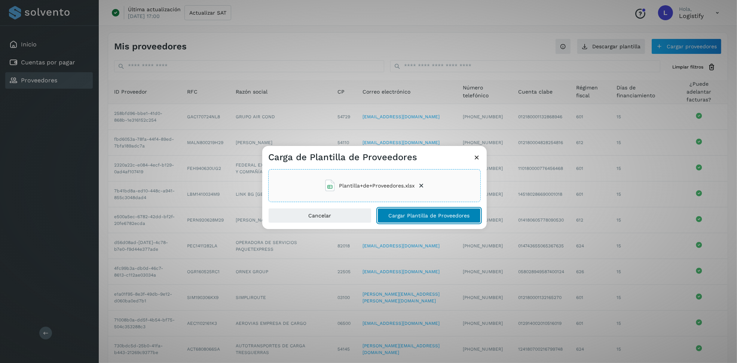
click at [405, 215] on span "Cargar Plantilla de Proveedores" at bounding box center [429, 215] width 81 height 5
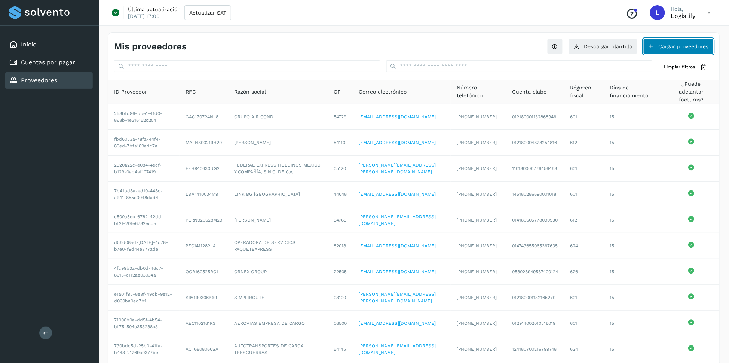
click at [667, 43] on button "Cargar proveedores" at bounding box center [679, 47] width 70 height 16
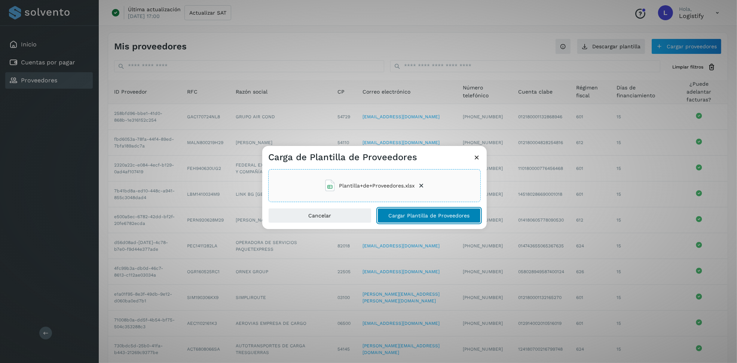
click at [440, 218] on span "Cargar Plantilla de Proveedores" at bounding box center [429, 215] width 81 height 5
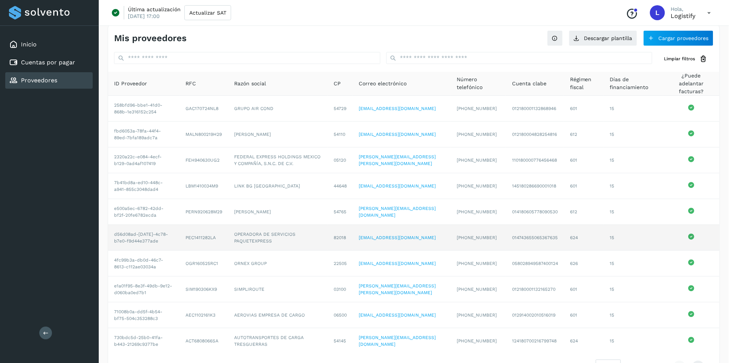
scroll to position [32, 0]
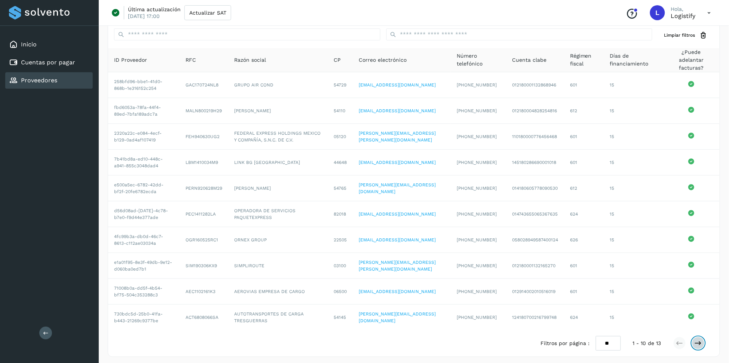
click at [698, 339] on icon at bounding box center [698, 342] width 7 height 7
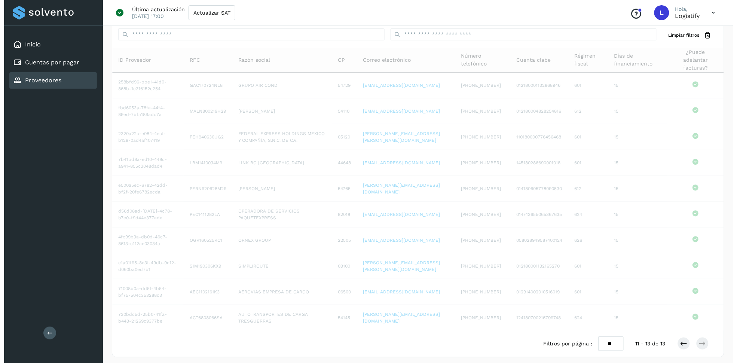
scroll to position [0, 0]
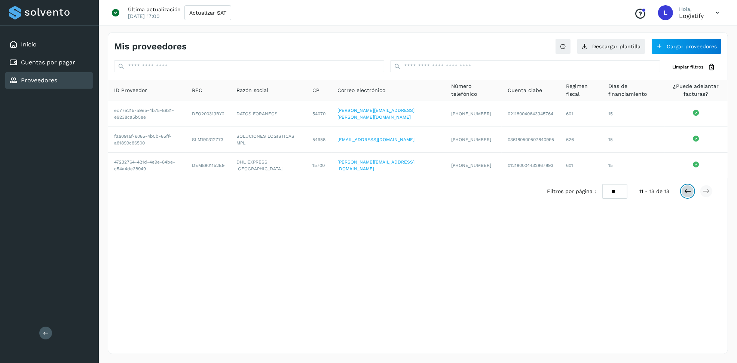
click at [687, 191] on icon at bounding box center [687, 190] width 7 height 7
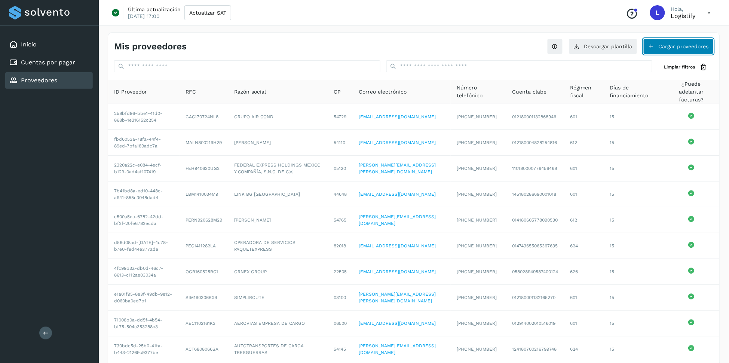
click at [671, 49] on button "Cargar proveedores" at bounding box center [679, 47] width 70 height 16
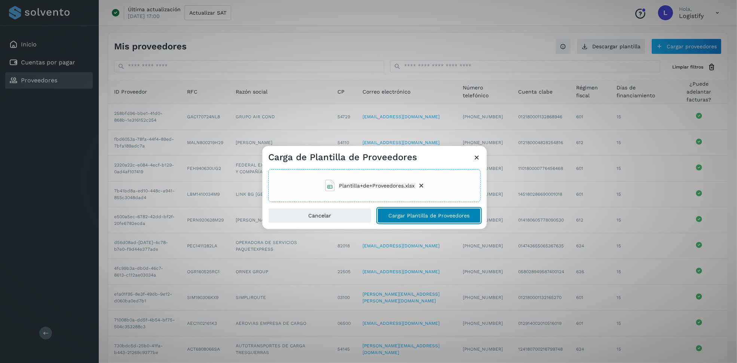
click at [429, 214] on span "Cargar Plantilla de Proveedores" at bounding box center [429, 215] width 81 height 5
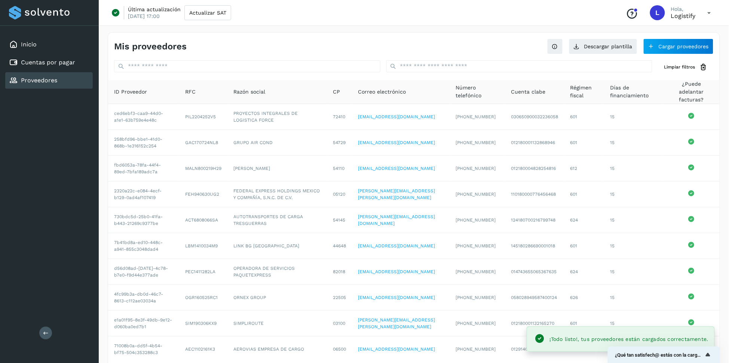
click at [447, 31] on div "Mis proveedores Descargar plantilla Cargar proveedores Limpiar filtros ID Prove…" at bounding box center [414, 210] width 630 height 375
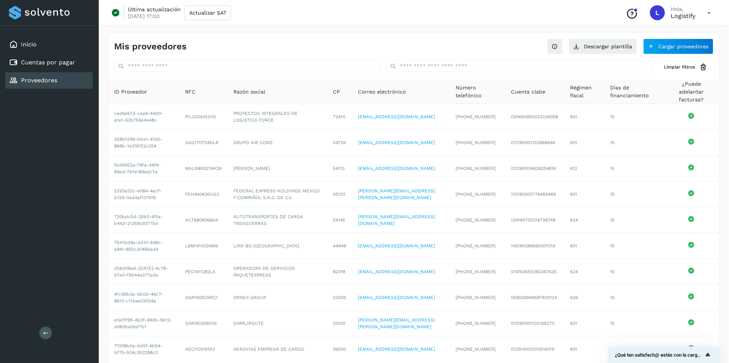
click at [302, 36] on div "Mis proveedores Descargar plantilla Cargar proveedores" at bounding box center [414, 44] width 612 height 22
click at [48, 65] on link "Cuentas por pagar" at bounding box center [48, 62] width 54 height 7
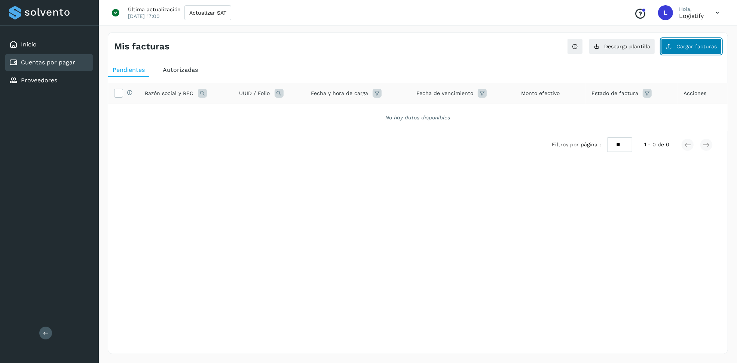
click at [709, 42] on button "Cargar facturas" at bounding box center [691, 47] width 61 height 16
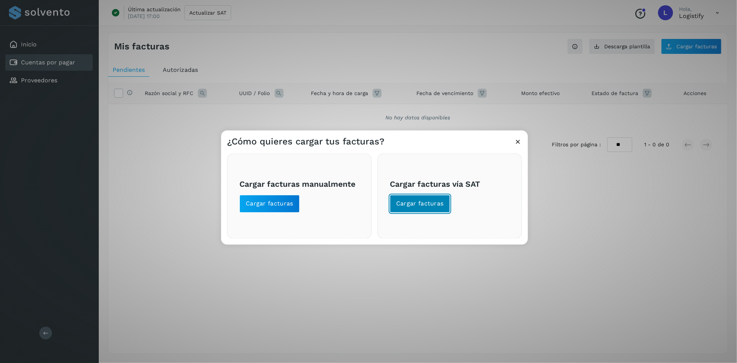
click at [425, 204] on span "Cargar facturas" at bounding box center [420, 204] width 48 height 8
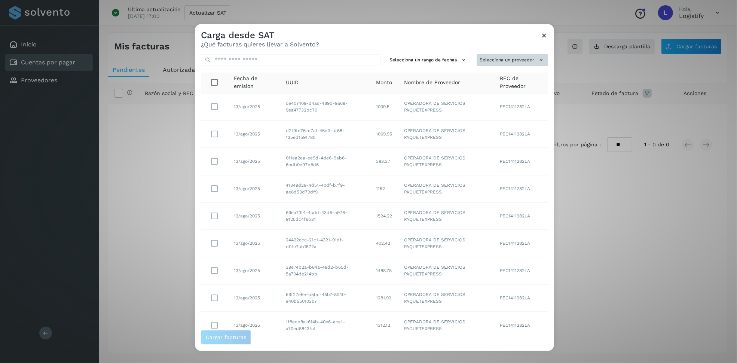
click at [511, 54] on button "Selecciona un proveedor" at bounding box center [512, 60] width 71 height 12
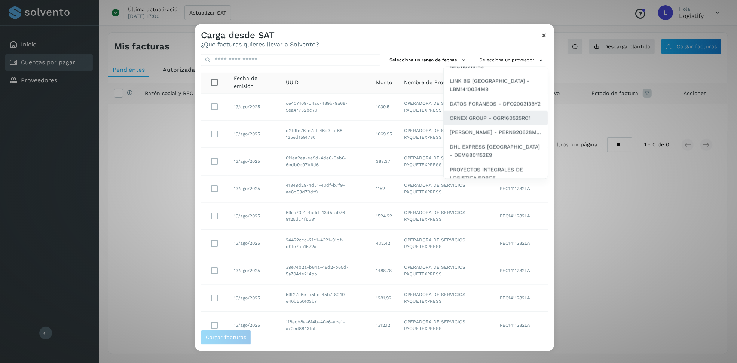
scroll to position [206, 0]
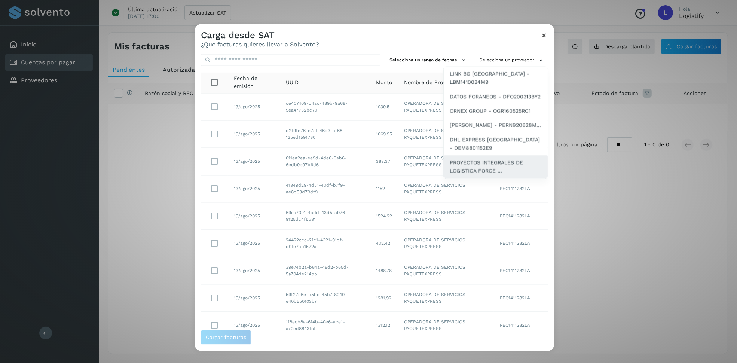
click at [487, 161] on span "PROYECTOS INTEGRALES DE LOGISTICA FORCE ..." at bounding box center [496, 166] width 92 height 17
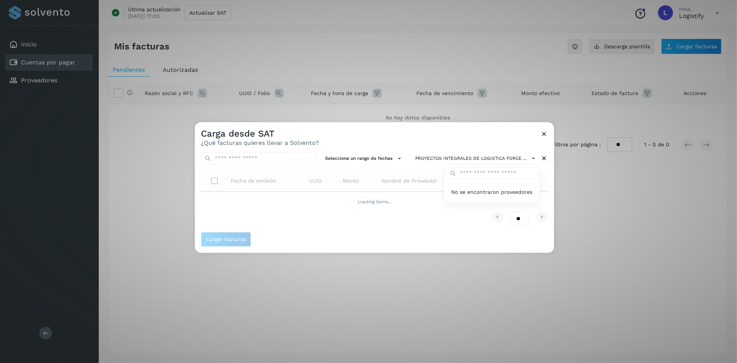
scroll to position [0, 0]
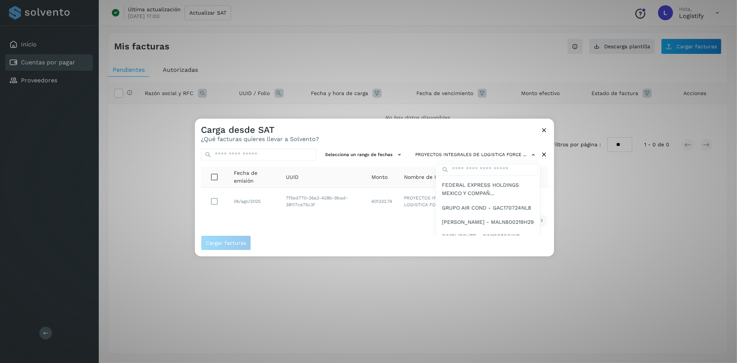
click at [345, 227] on div at bounding box center [563, 300] width 737 height 363
click at [496, 219] on icon at bounding box center [497, 220] width 9 height 9
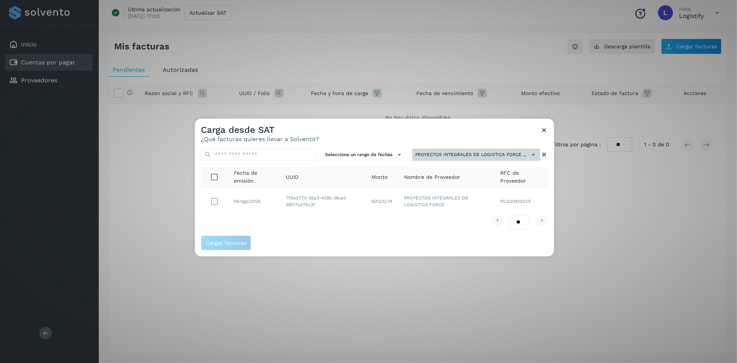
click at [504, 151] on button "PROYECTOS INTEGRALES DE LOGISTICA FORCE ..." at bounding box center [476, 155] width 128 height 12
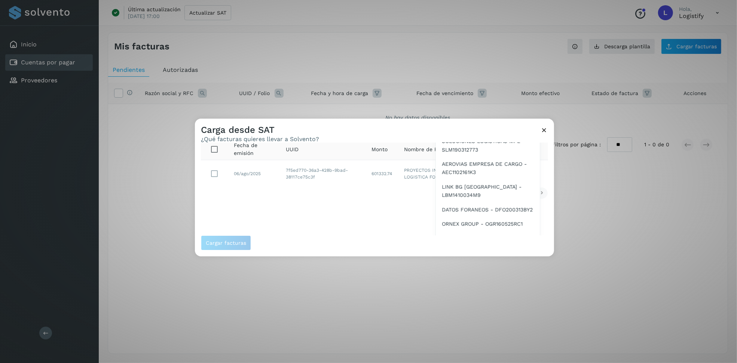
scroll to position [206, 0]
click at [477, 225] on span "PROYECTOS INTEGRALES DE LOGISTICA FORCE ..." at bounding box center [488, 233] width 92 height 17
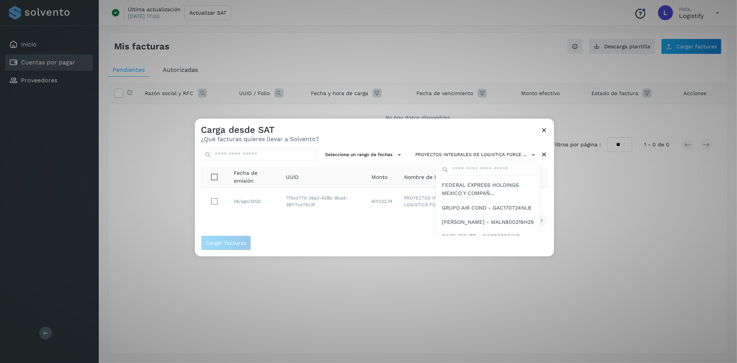
click at [547, 128] on div at bounding box center [563, 300] width 737 height 363
click at [543, 132] on icon at bounding box center [544, 130] width 8 height 8
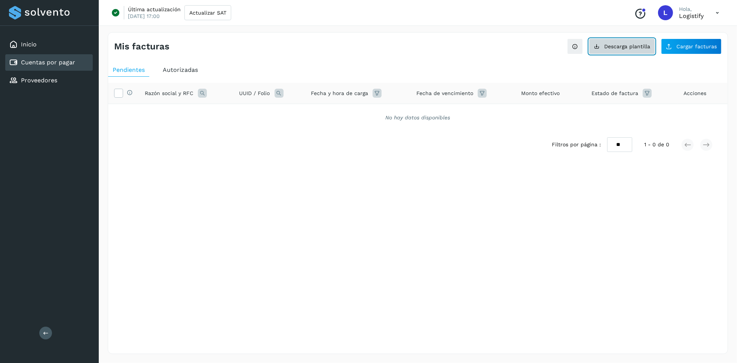
click at [600, 48] on icon at bounding box center [597, 46] width 6 height 6
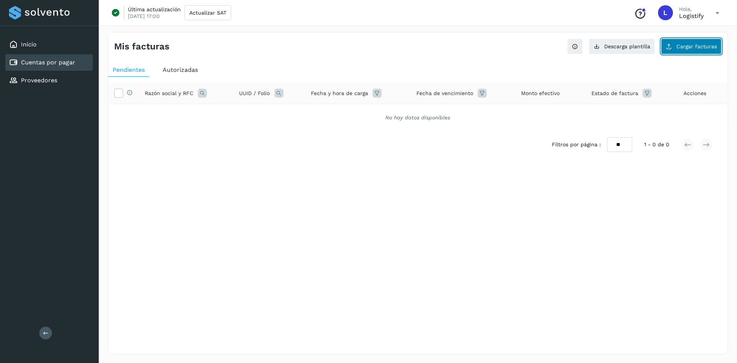
click at [675, 46] on button "Cargar facturas" at bounding box center [691, 47] width 61 height 16
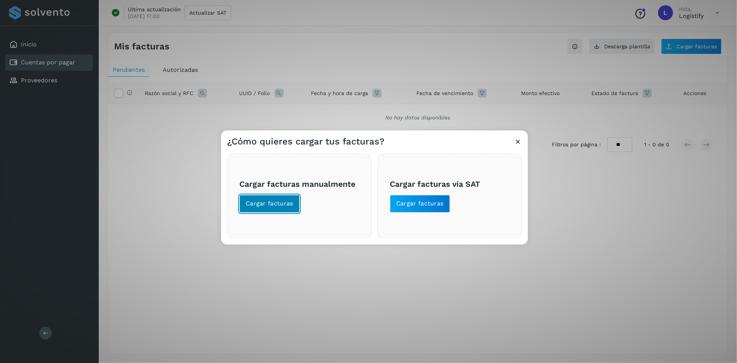
click at [271, 205] on span "Cargar facturas" at bounding box center [270, 204] width 48 height 8
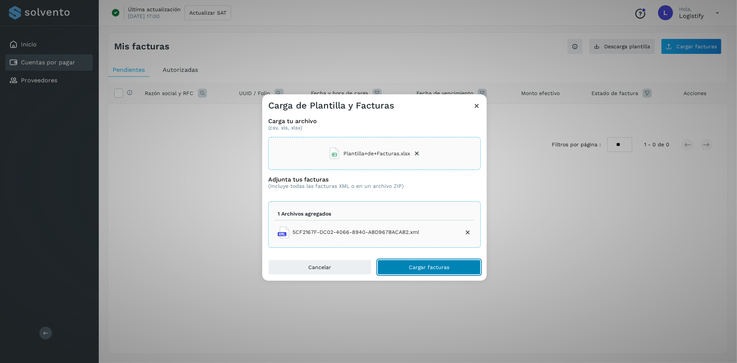
click at [426, 270] on button "Cargar facturas" at bounding box center [429, 267] width 103 height 15
click at [412, 272] on button "Cargar facturas" at bounding box center [429, 267] width 103 height 15
click at [343, 154] on span "Plantilla+de+Facturas.xlsx" at bounding box center [369, 153] width 82 height 12
click at [421, 152] on icon at bounding box center [416, 153] width 7 height 7
click at [429, 260] on button "Cargar facturas" at bounding box center [429, 267] width 103 height 15
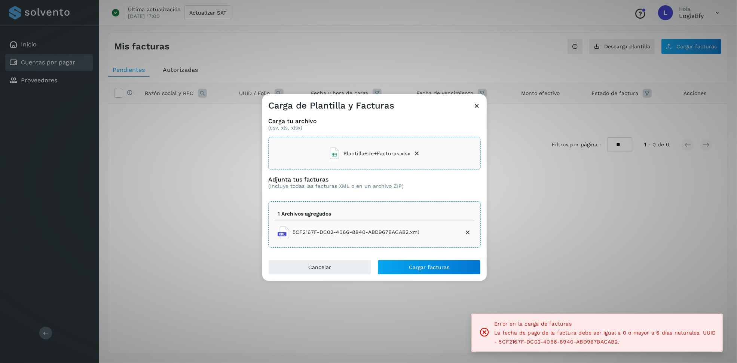
click at [476, 101] on div "Carga de Plantilla y Facturas" at bounding box center [374, 102] width 224 height 17
click at [476, 104] on icon at bounding box center [477, 106] width 8 height 8
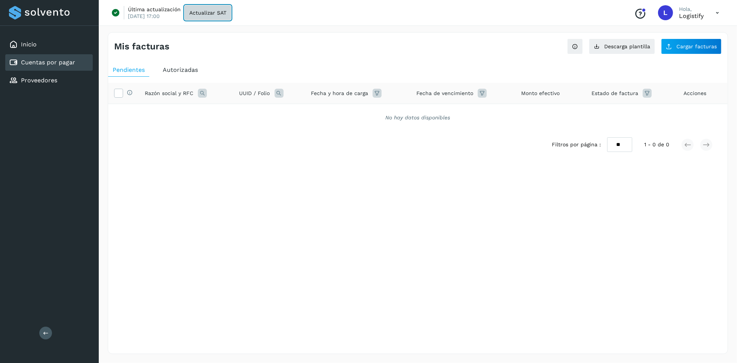
click at [206, 10] on span "Actualizar SAT" at bounding box center [207, 12] width 37 height 5
click at [689, 47] on span "Cargar facturas" at bounding box center [696, 46] width 40 height 5
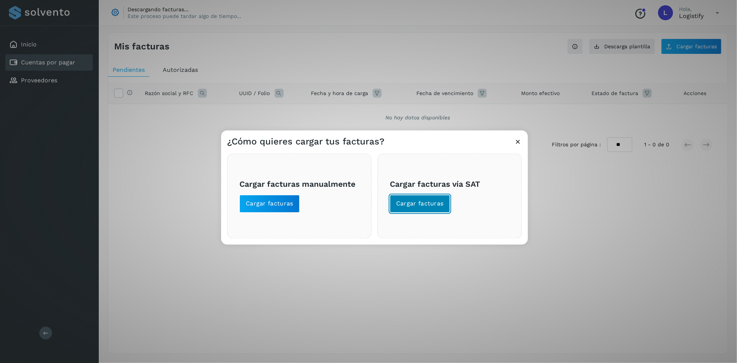
click at [427, 207] on span "Cargar facturas" at bounding box center [420, 204] width 48 height 8
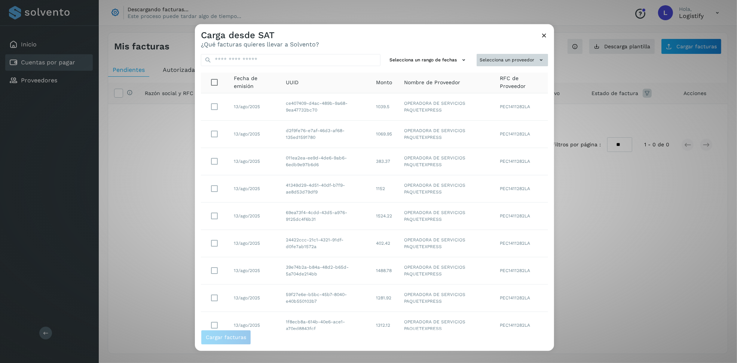
click at [494, 62] on button "Selecciona un proveedor" at bounding box center [512, 60] width 71 height 12
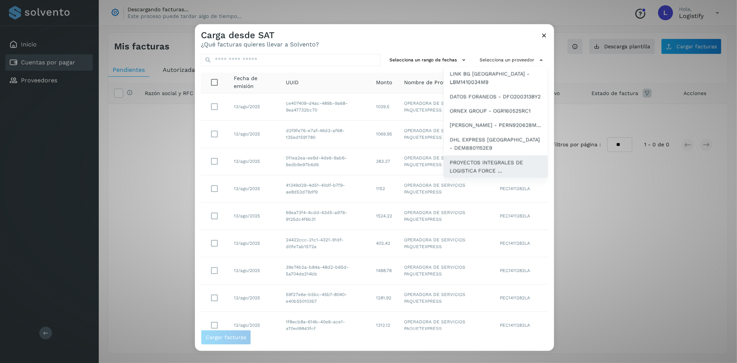
scroll to position [206, 0]
click at [483, 163] on span "PROYECTOS INTEGRALES DE LOGISTICA FORCE ..." at bounding box center [496, 166] width 92 height 17
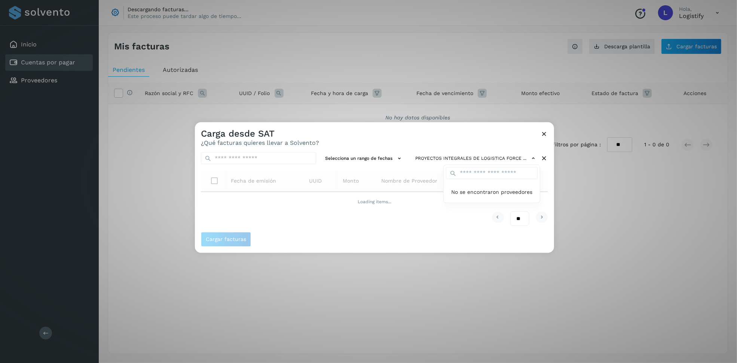
scroll to position [0, 0]
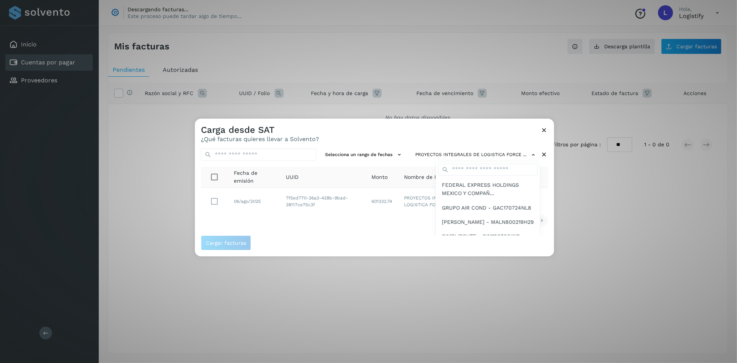
click at [537, 156] on div at bounding box center [563, 300] width 737 height 363
click at [500, 219] on icon at bounding box center [497, 220] width 9 height 9
click at [542, 128] on icon at bounding box center [544, 130] width 8 height 8
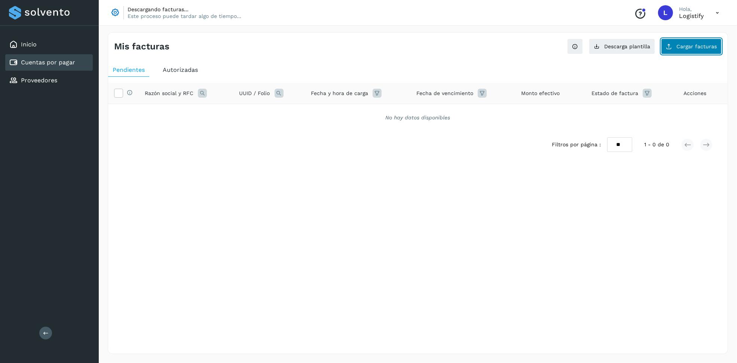
click at [690, 49] on span "Cargar facturas" at bounding box center [696, 46] width 40 height 5
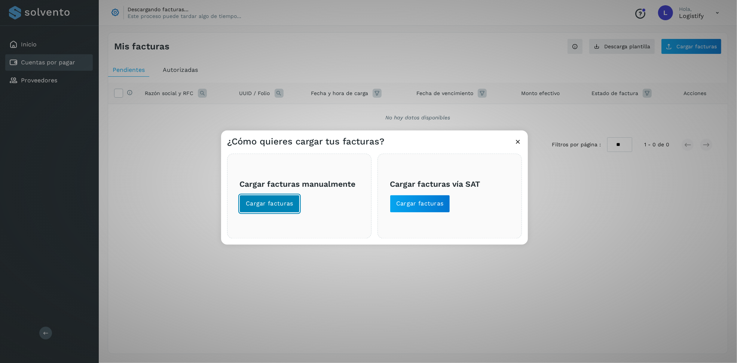
click at [278, 208] on button "Cargar facturas" at bounding box center [269, 204] width 60 height 18
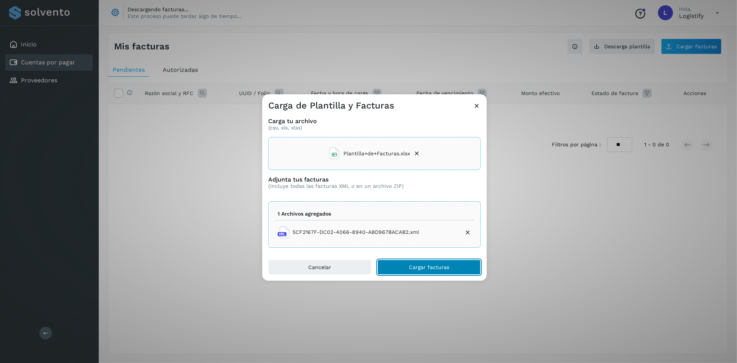
click at [434, 267] on span "Cargar facturas" at bounding box center [429, 267] width 40 height 5
click at [434, 273] on button "Cargar facturas" at bounding box center [429, 267] width 103 height 15
click at [416, 150] on icon at bounding box center [416, 153] width 7 height 7
click at [427, 267] on span "Cargar facturas" at bounding box center [429, 267] width 40 height 5
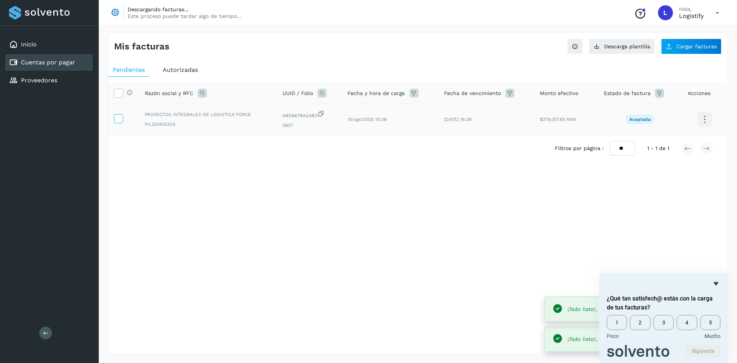
click at [121, 116] on icon at bounding box center [118, 118] width 8 height 8
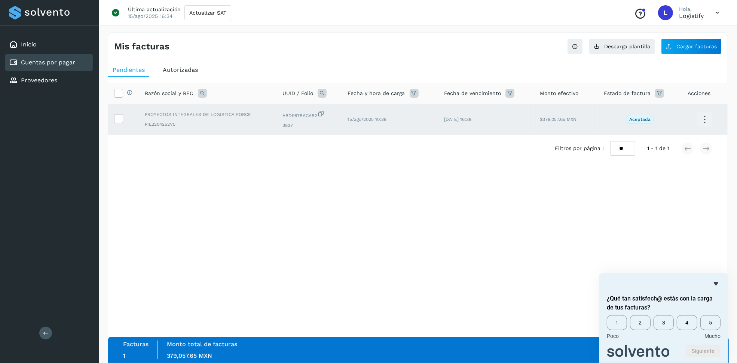
click at [707, 121] on icon at bounding box center [705, 120] width 18 height 18
click at [601, 205] on div at bounding box center [368, 181] width 737 height 363
click at [705, 121] on icon at bounding box center [705, 120] width 18 height 18
click at [683, 111] on button "Ver Detalle" at bounding box center [667, 112] width 89 height 15
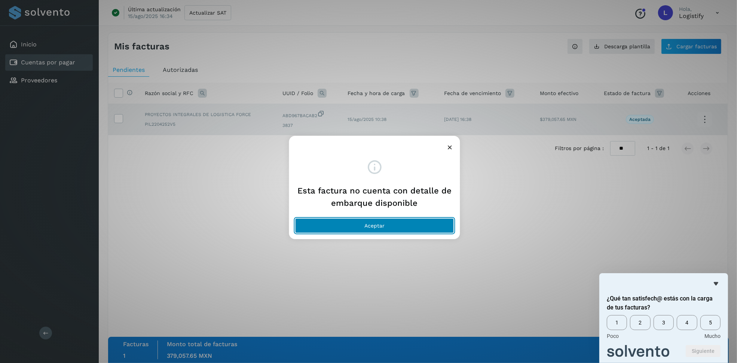
click at [397, 222] on button "Aceptar" at bounding box center [374, 225] width 159 height 15
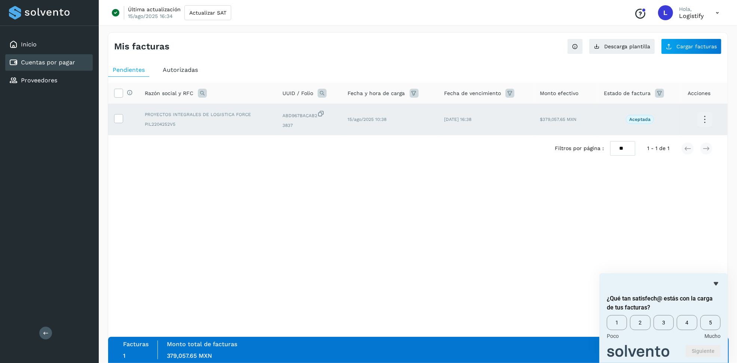
click at [700, 119] on icon at bounding box center [705, 120] width 18 height 18
click at [662, 123] on button "Factura XML" at bounding box center [667, 127] width 89 height 14
click at [573, 198] on div "Mis facturas Ver instrucciones para cargar Facturas Descarga plantilla Cargar f…" at bounding box center [418, 193] width 620 height 322
click at [626, 122] on div "Aceptada" at bounding box center [640, 119] width 72 height 9
click at [645, 121] on p "Aceptada" at bounding box center [639, 119] width 21 height 5
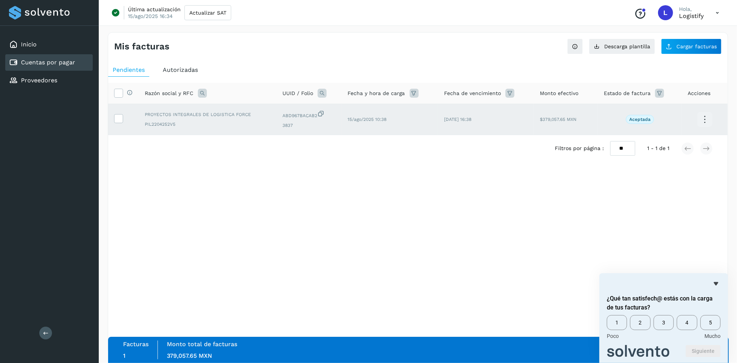
click at [147, 185] on div "Selecciona una fecha" at bounding box center [418, 180] width 620 height 12
click at [715, 284] on icon "Ocultar encuesta" at bounding box center [716, 283] width 4 height 3
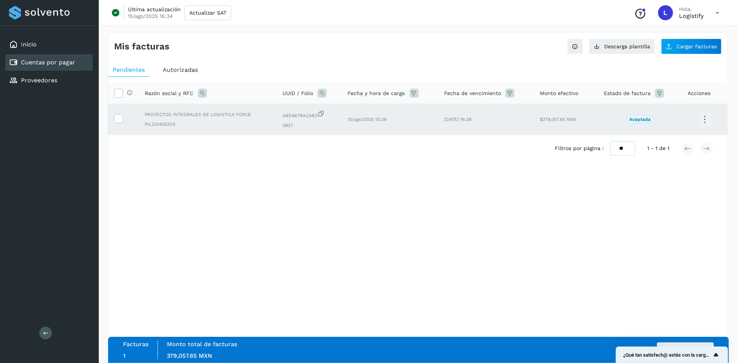
drag, startPoint x: 718, startPoint y: 354, endPoint x: 655, endPoint y: 355, distance: 62.5
click at [655, 355] on div "¿Qué tan satisfech@ estás con la carga de tus facturas?" at bounding box center [671, 354] width 97 height 9
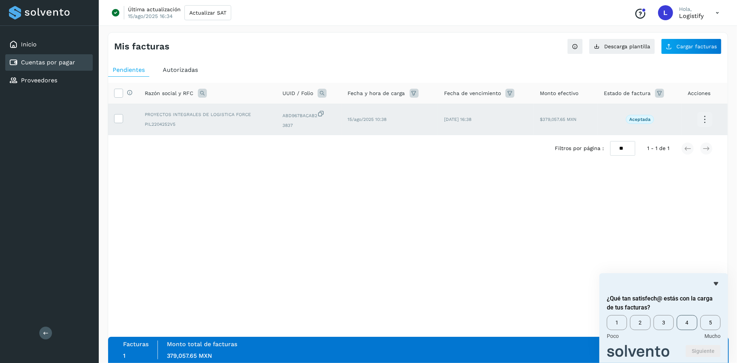
click at [691, 324] on span "4" at bounding box center [687, 322] width 20 height 15
click at [707, 352] on button "Siguiente" at bounding box center [703, 351] width 35 height 12
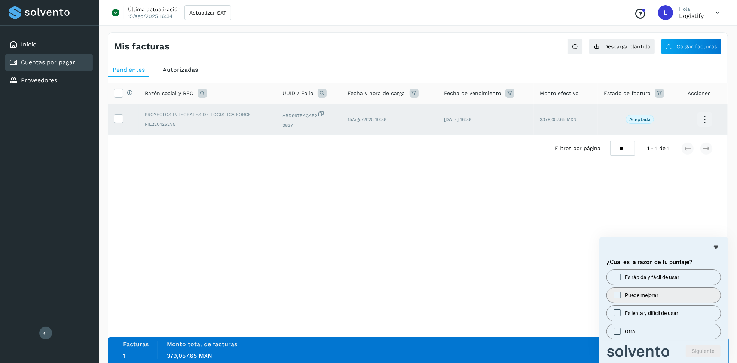
click at [638, 293] on span "Puede mejorar" at bounding box center [642, 294] width 34 height 7
click at [708, 349] on button "Siguiente" at bounding box center [703, 351] width 35 height 12
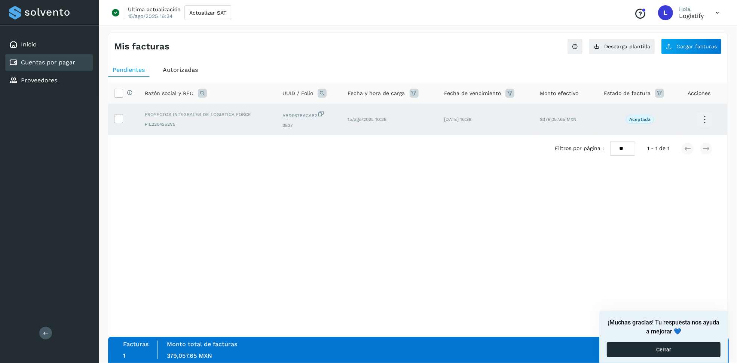
click at [699, 347] on button "Cerrar" at bounding box center [664, 349] width 114 height 15
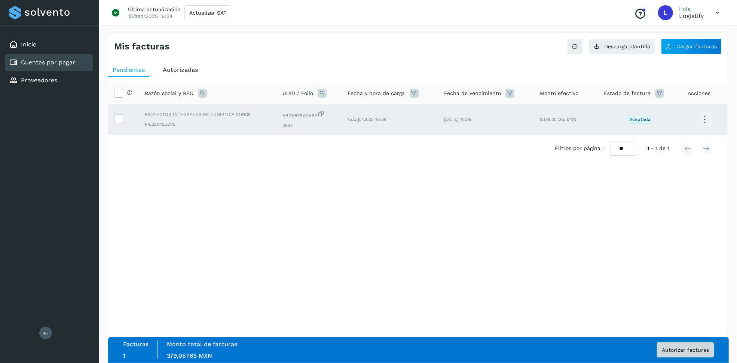
click at [686, 349] on span "Autorizar facturas" at bounding box center [685, 349] width 47 height 5
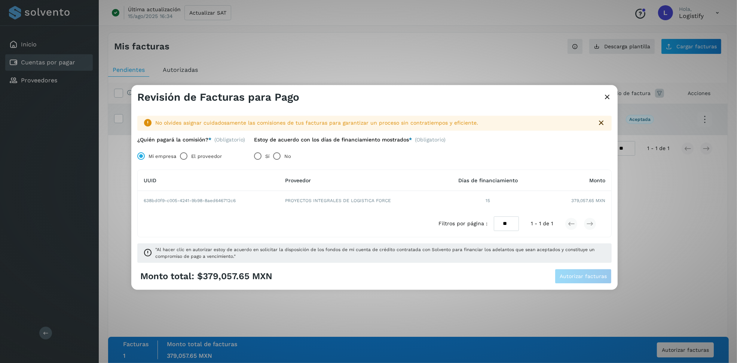
click at [227, 139] on span "(Obligatorio)" at bounding box center [229, 140] width 31 height 6
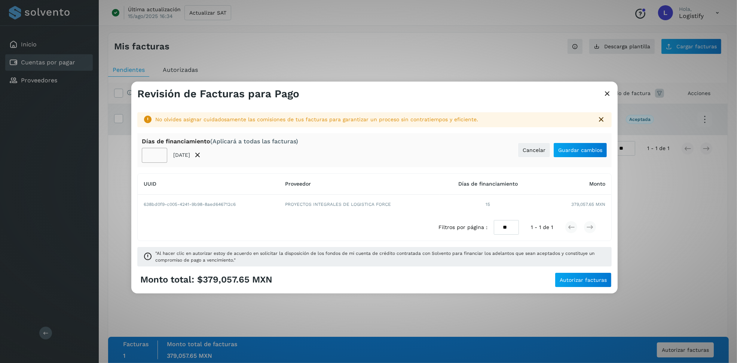
click at [160, 151] on input "**" at bounding box center [154, 155] width 25 height 15
click at [155, 157] on input "**" at bounding box center [154, 155] width 25 height 15
drag, startPoint x: 155, startPoint y: 155, endPoint x: 135, endPoint y: 154, distance: 19.9
click at [135, 154] on div "No olvides asignar cuidadosamente las comisiones de tus facturas para garantiza…" at bounding box center [374, 186] width 486 height 172
click at [335, 162] on div "Días de financiamiento (Aplicará a todas las facturas) ** 14/sep/2025 Cancelar …" at bounding box center [374, 150] width 474 height 34
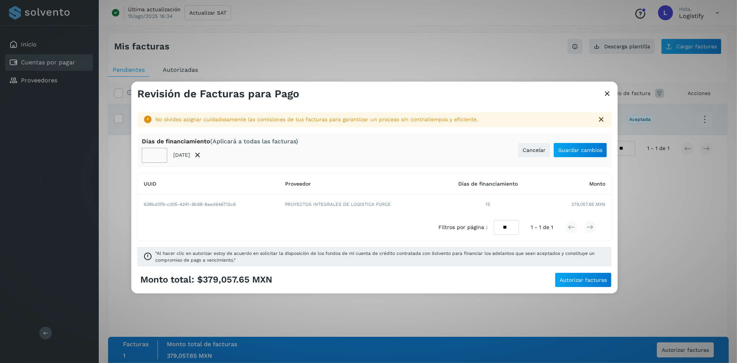
click at [161, 152] on input "**" at bounding box center [154, 155] width 25 height 15
click at [158, 153] on input "**" at bounding box center [154, 155] width 25 height 15
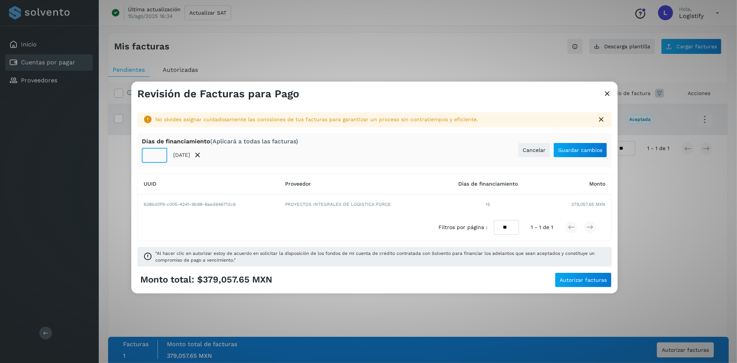
click at [158, 153] on input "**" at bounding box center [154, 155] width 25 height 15
drag, startPoint x: 232, startPoint y: 208, endPoint x: 204, endPoint y: 201, distance: 28.6
click at [279, 207] on td "638bd0f9-c005-4241-9b98-8aed646712c6" at bounding box center [359, 204] width 161 height 19
drag, startPoint x: 215, startPoint y: 178, endPoint x: 182, endPoint y: 170, distance: 33.9
click at [279, 178] on th "UUID" at bounding box center [359, 184] width 161 height 21
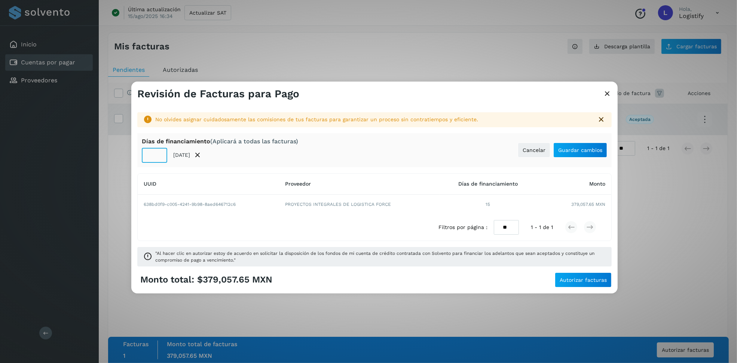
type input "**"
click at [157, 152] on input "**" at bounding box center [154, 155] width 25 height 15
click at [216, 170] on div "No olvides asignar cuidadosamente las comisiones de tus facturas para garantiza…" at bounding box center [374, 186] width 486 height 172
click at [577, 153] on button "Guardar cambios" at bounding box center [580, 150] width 54 height 15
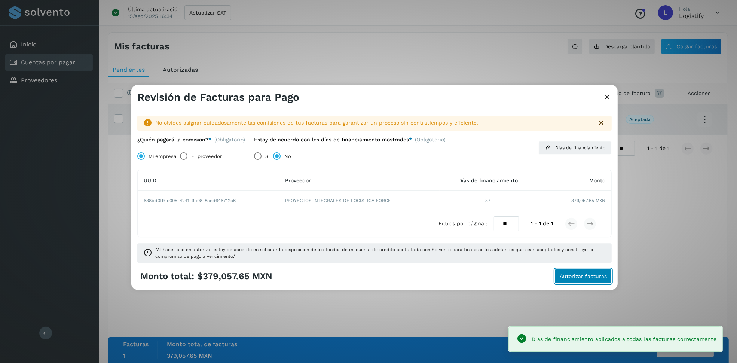
click at [577, 278] on span "Autorizar facturas" at bounding box center [583, 276] width 47 height 5
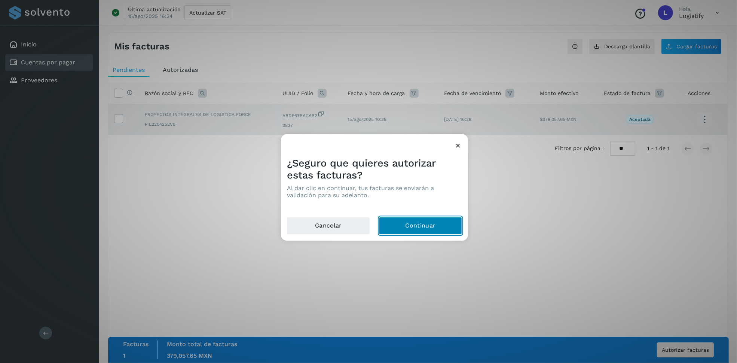
click at [430, 226] on button "Continuar" at bounding box center [420, 226] width 83 height 18
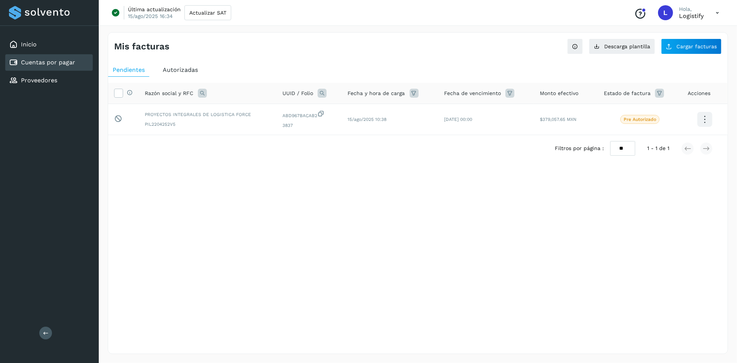
click at [525, 214] on div "Mis facturas Ver instrucciones para cargar Facturas Descarga plantilla Cargar f…" at bounding box center [418, 193] width 620 height 322
click at [709, 121] on icon at bounding box center [705, 120] width 18 height 18
click at [685, 226] on div at bounding box center [368, 181] width 737 height 363
click at [362, 241] on div "Mis facturas Ver instrucciones para cargar Facturas Descarga plantilla Cargar f…" at bounding box center [418, 193] width 620 height 322
click at [702, 119] on icon at bounding box center [705, 120] width 18 height 18
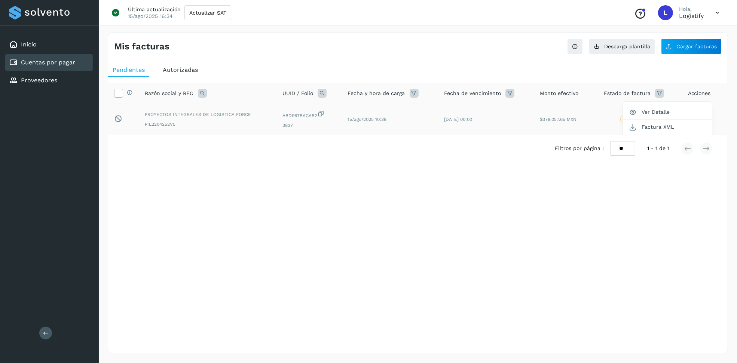
click at [654, 202] on div at bounding box center [368, 181] width 737 height 363
click at [321, 112] on icon at bounding box center [320, 114] width 7 height 8
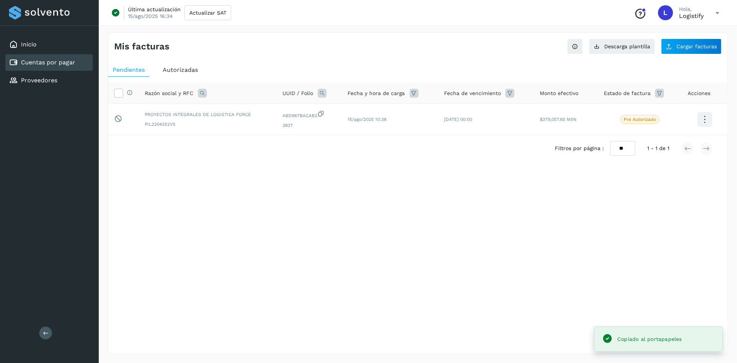
click at [315, 170] on div "Selecciona una fecha" at bounding box center [418, 168] width 620 height 12
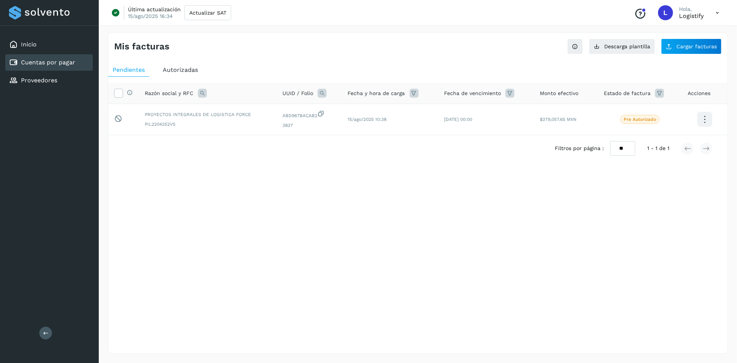
click at [251, 213] on div "Mis facturas Ver instrucciones para cargar Facturas Descarga plantilla Cargar f…" at bounding box center [418, 193] width 620 height 322
